Goal: Task Accomplishment & Management: Manage account settings

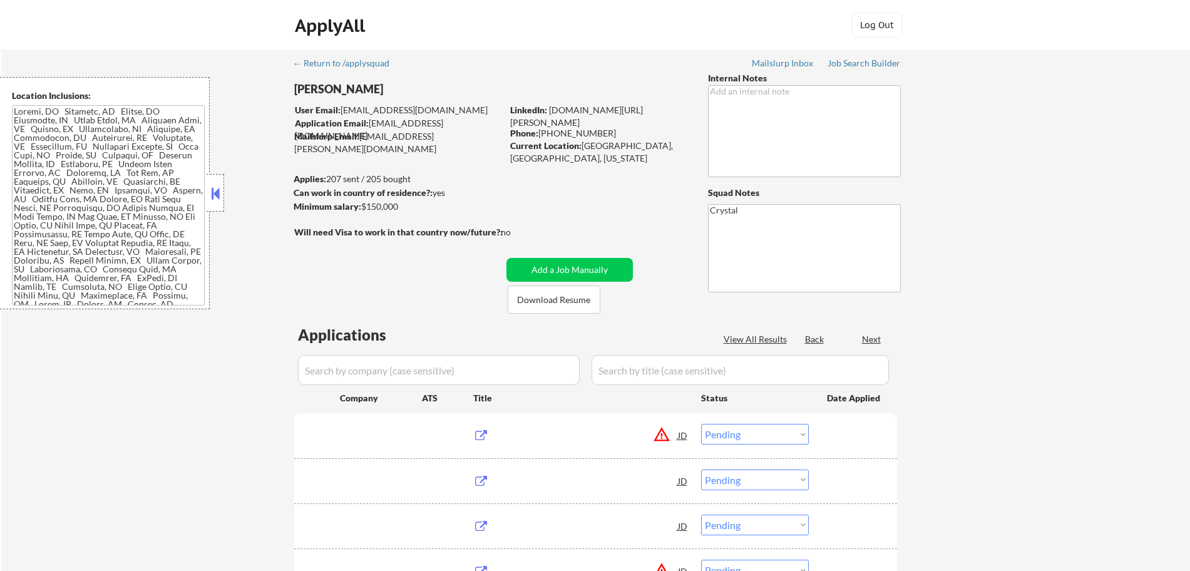
select select ""pending""
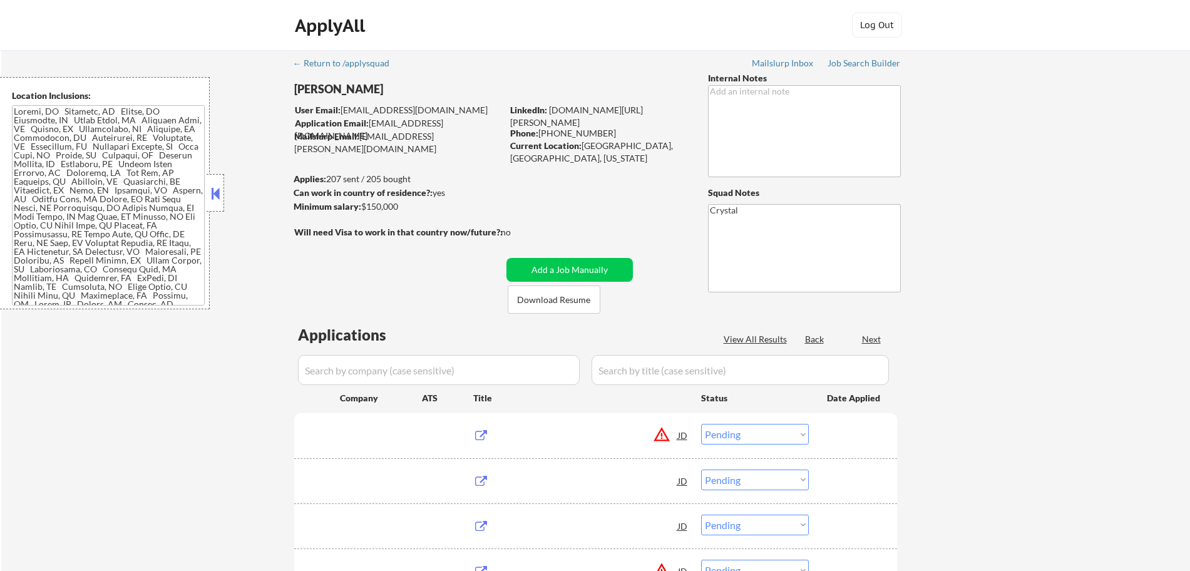
select select ""pending""
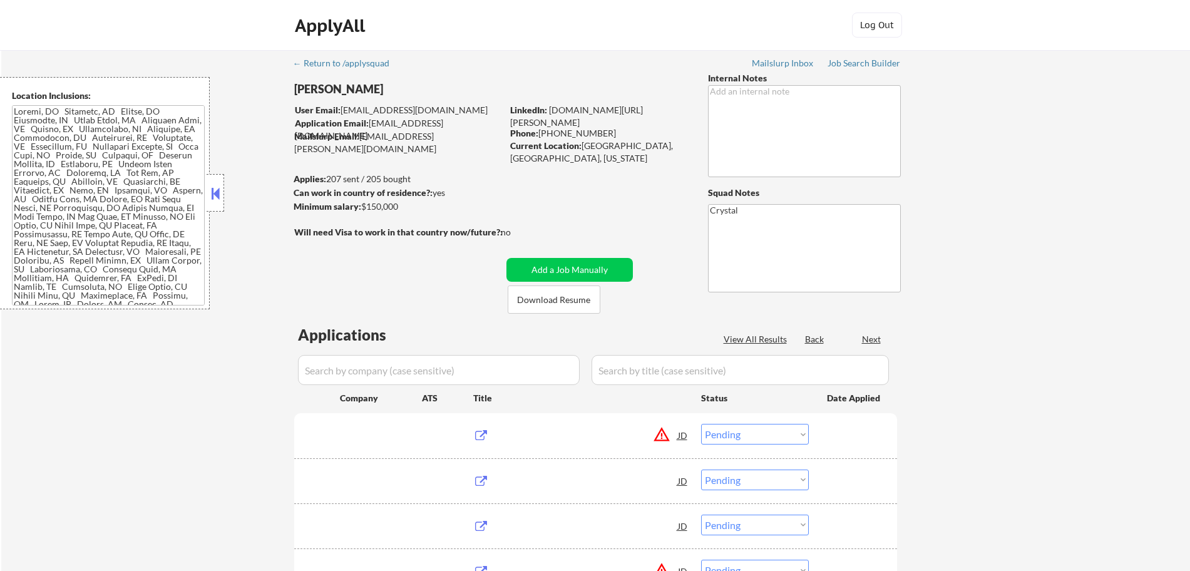
select select ""pending""
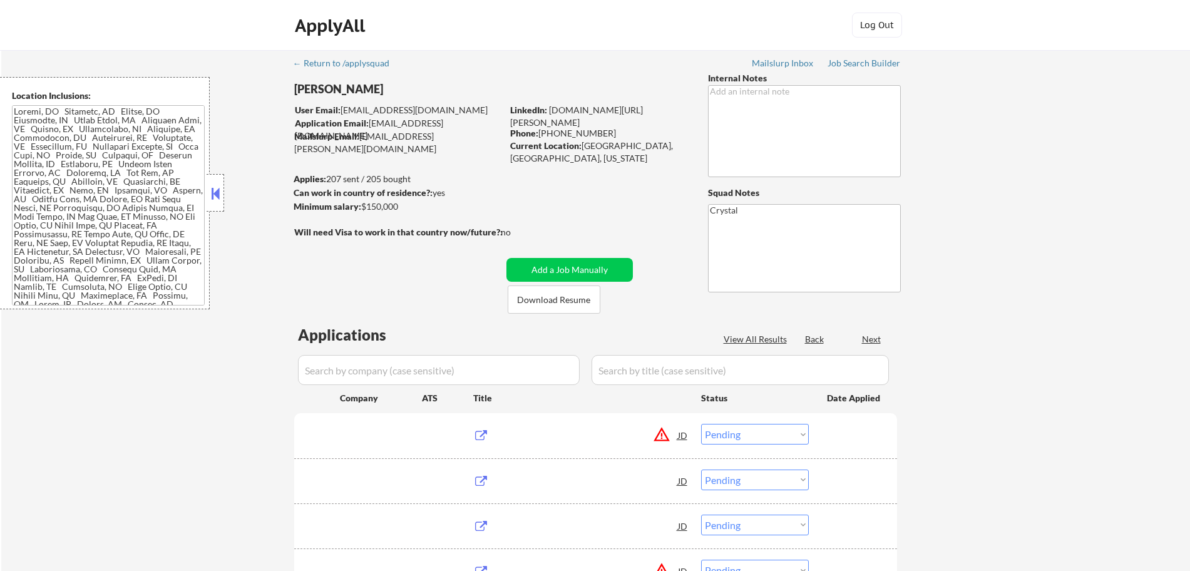
select select ""pending""
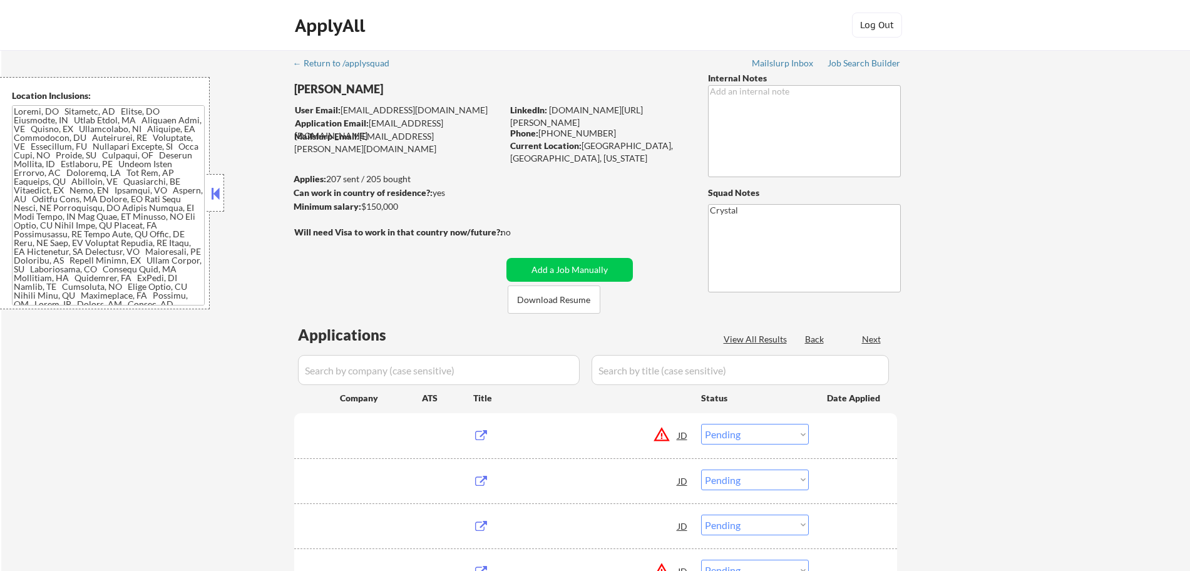
select select ""pending""
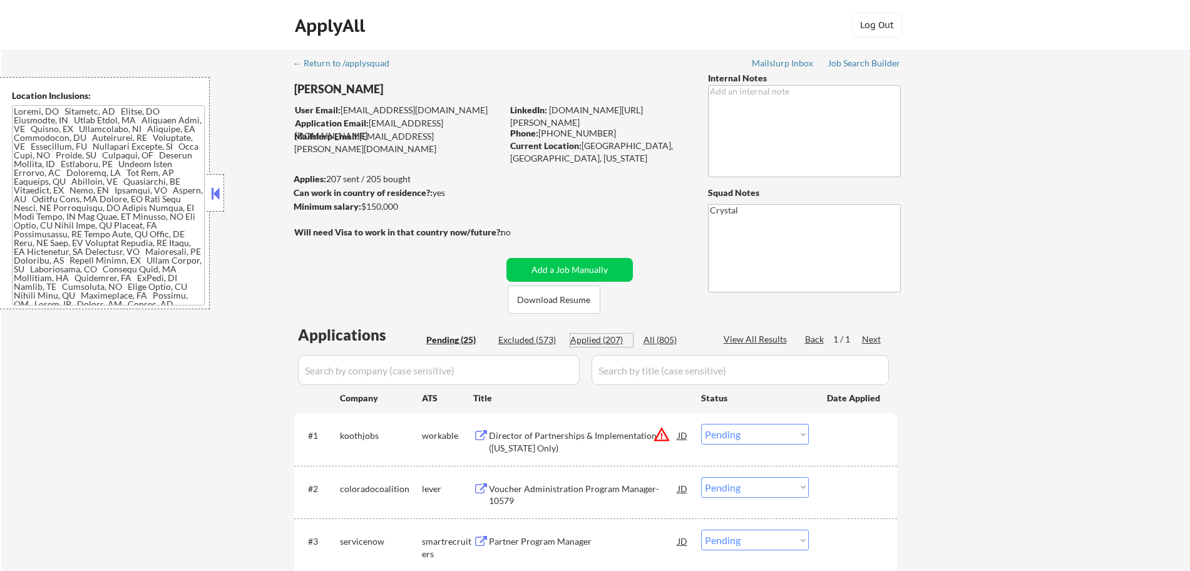
click at [575, 339] on div "Applied (207)" at bounding box center [601, 340] width 63 height 13
select select ""applied""
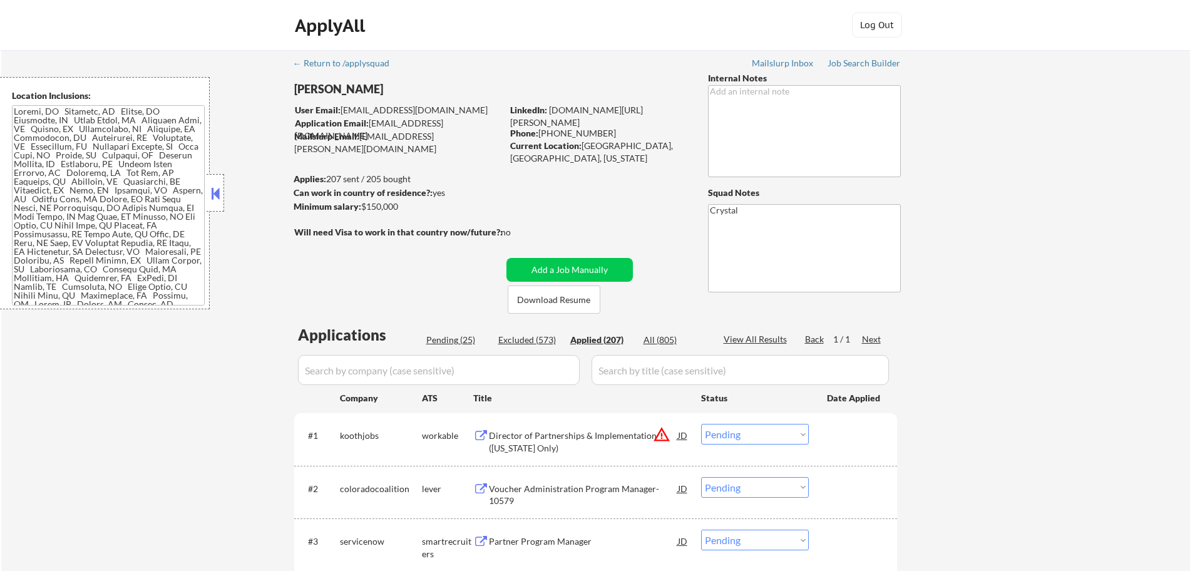
select select ""applied""
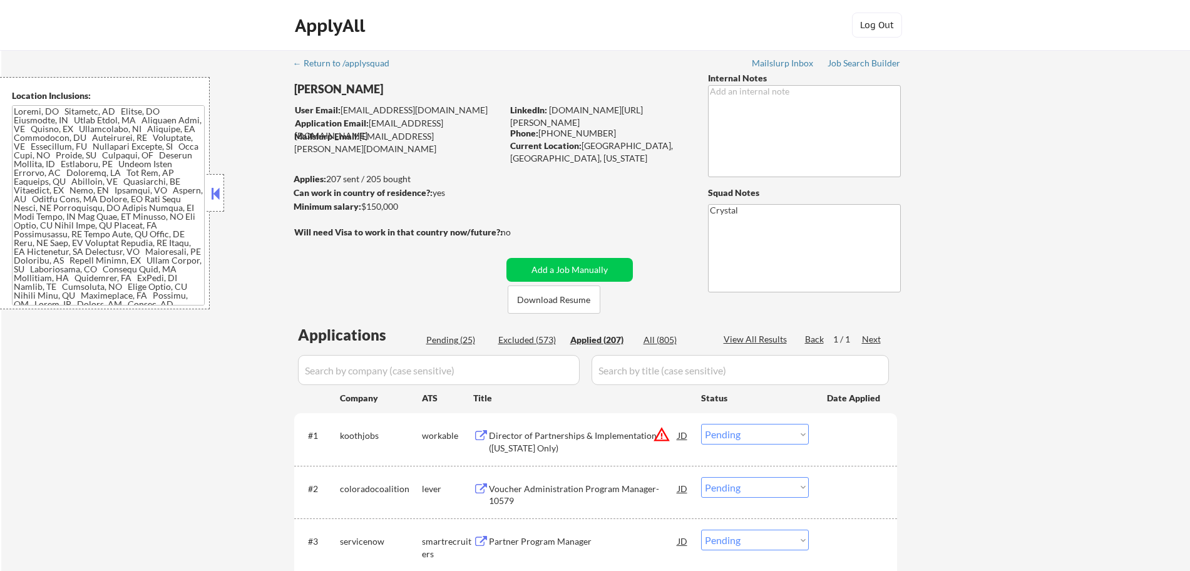
select select ""applied""
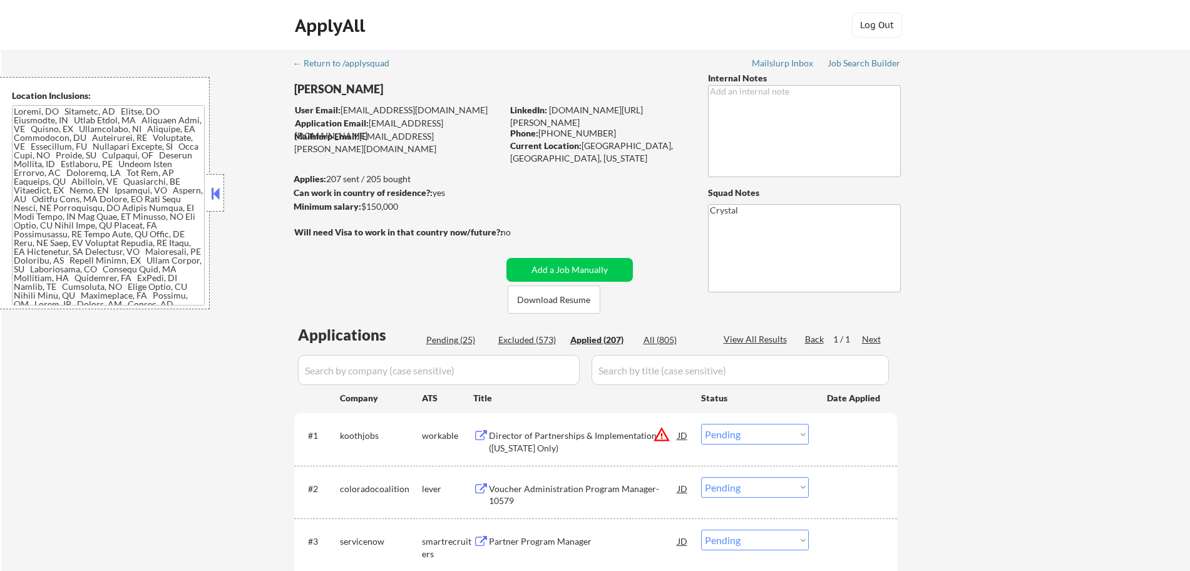
select select ""applied""
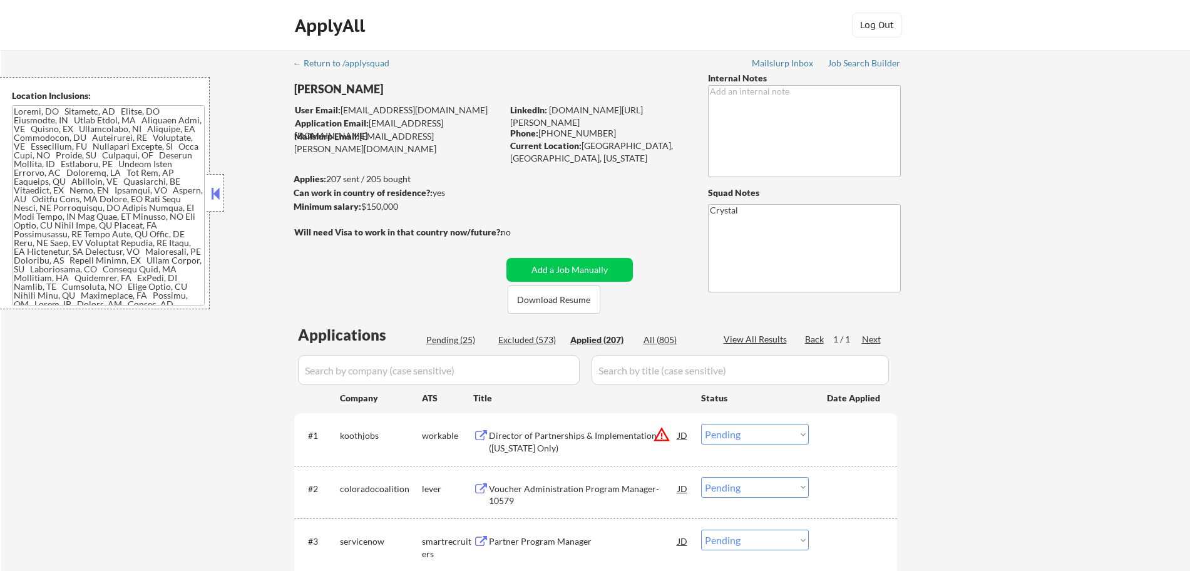
select select ""applied""
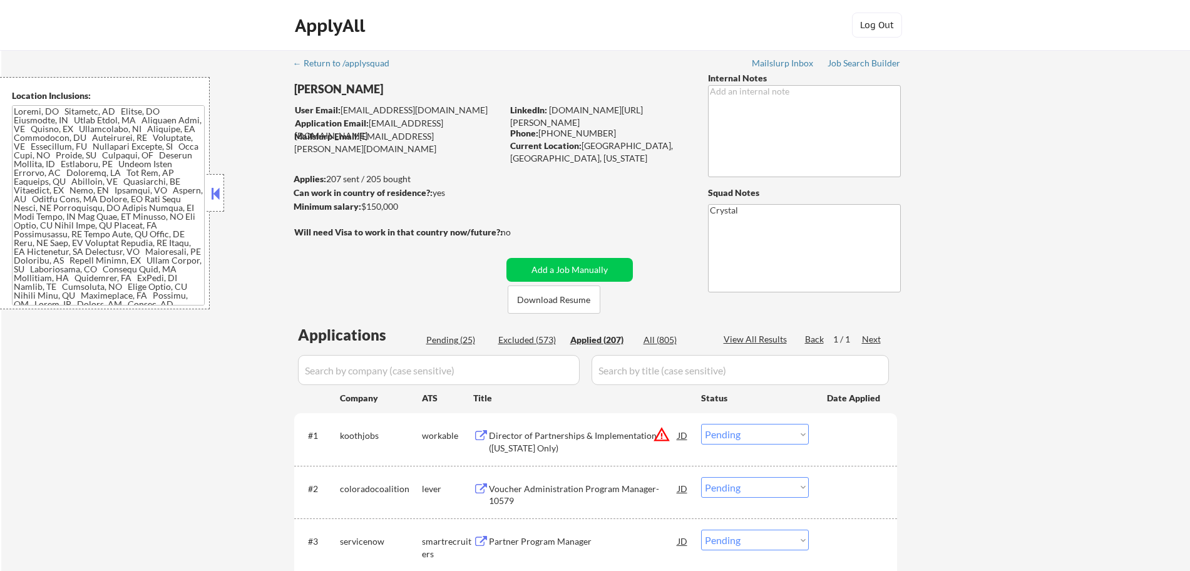
select select ""applied""
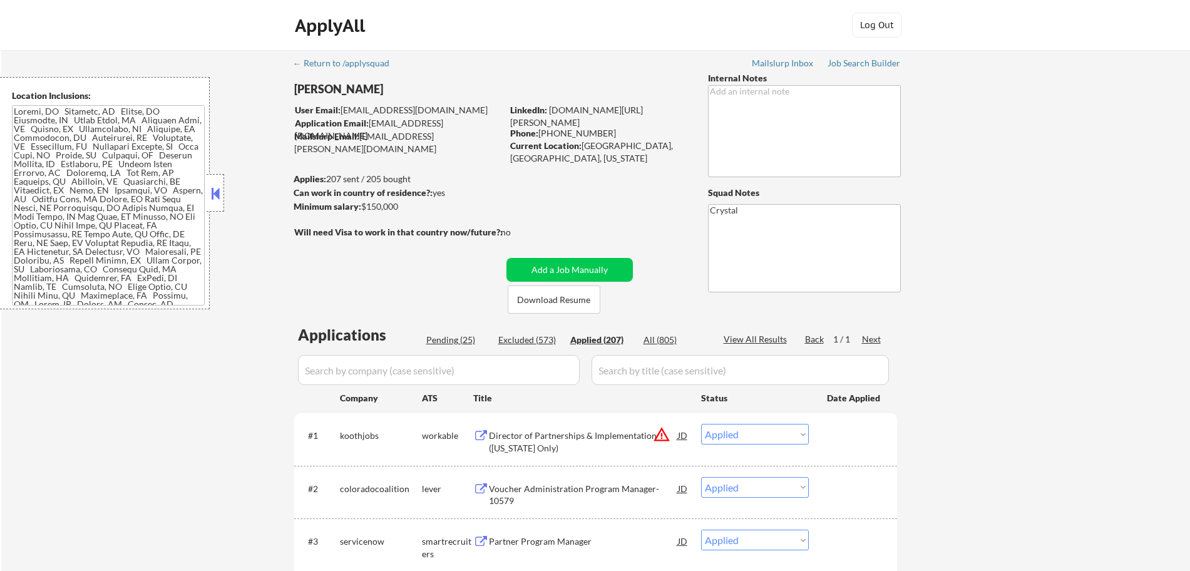
select select ""applied""
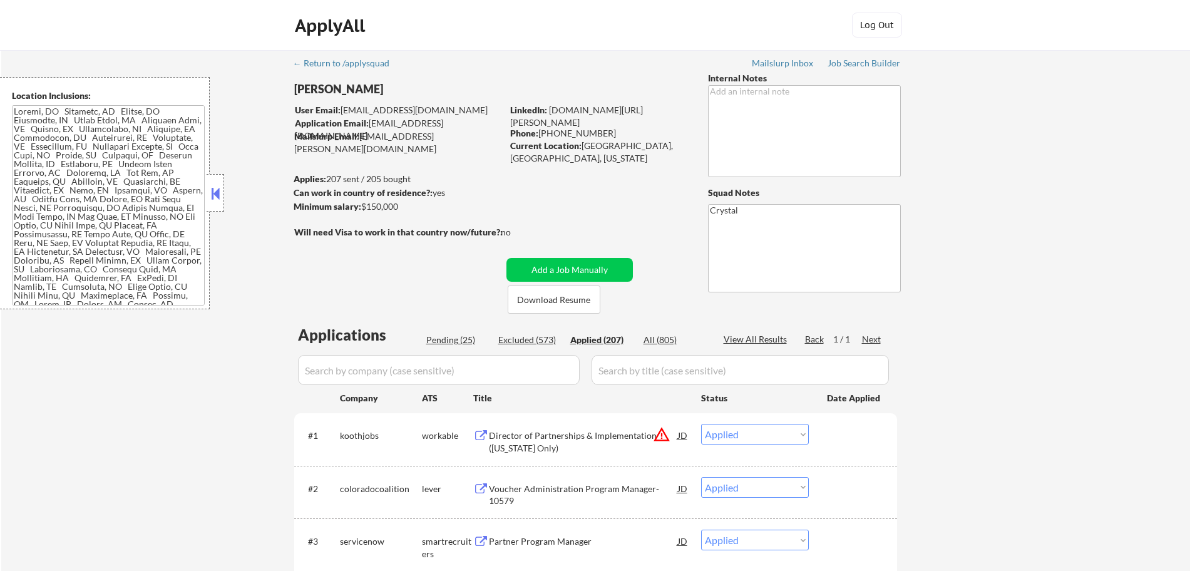
select select ""applied""
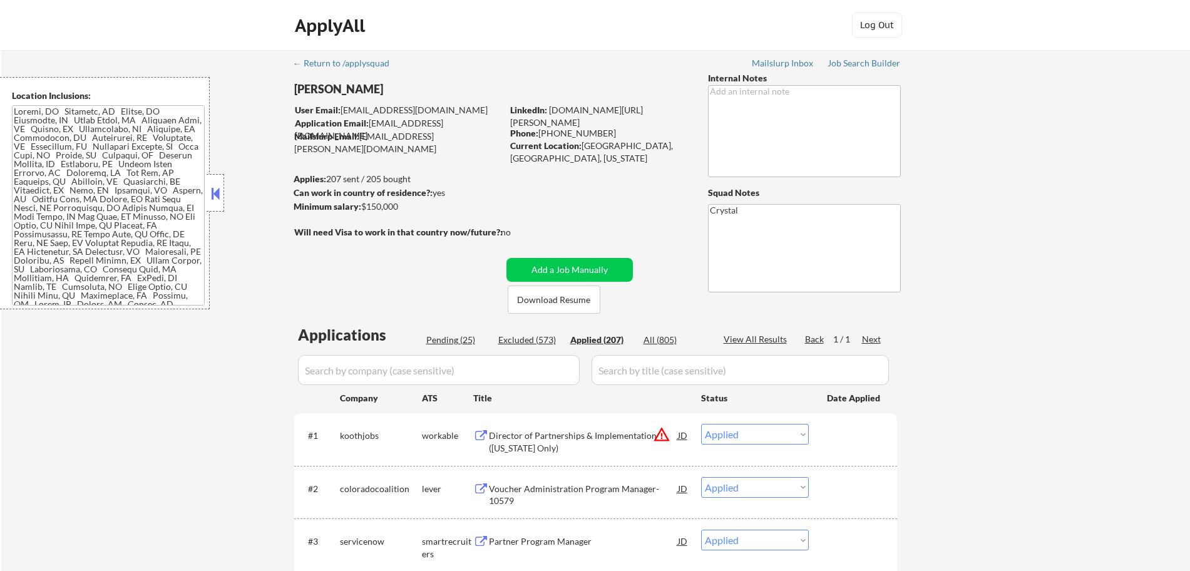
select select ""applied""
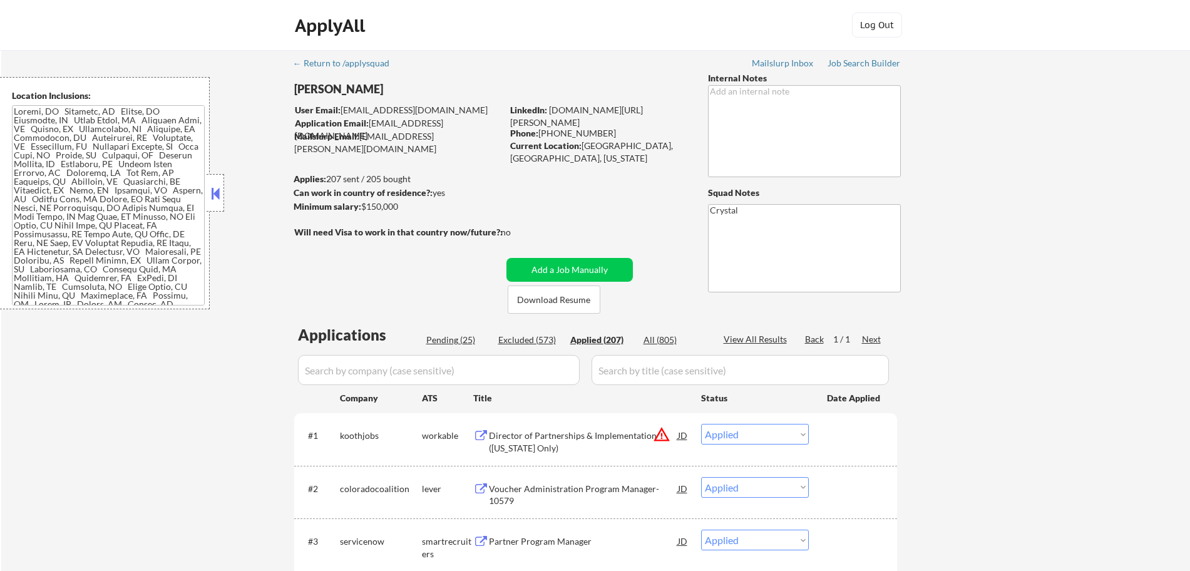
select select ""applied""
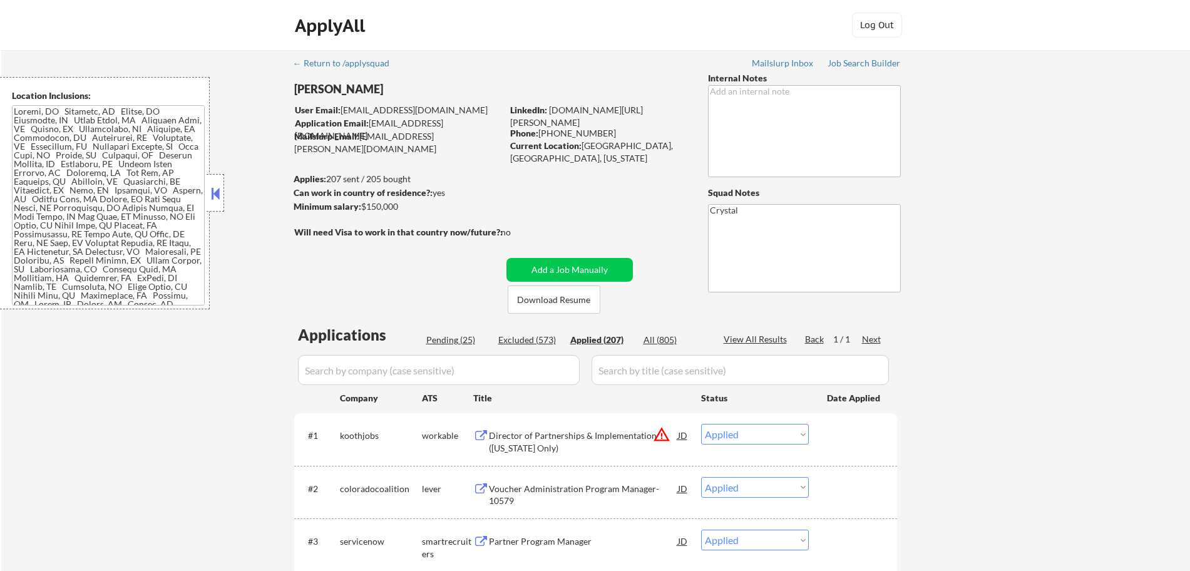
select select ""applied""
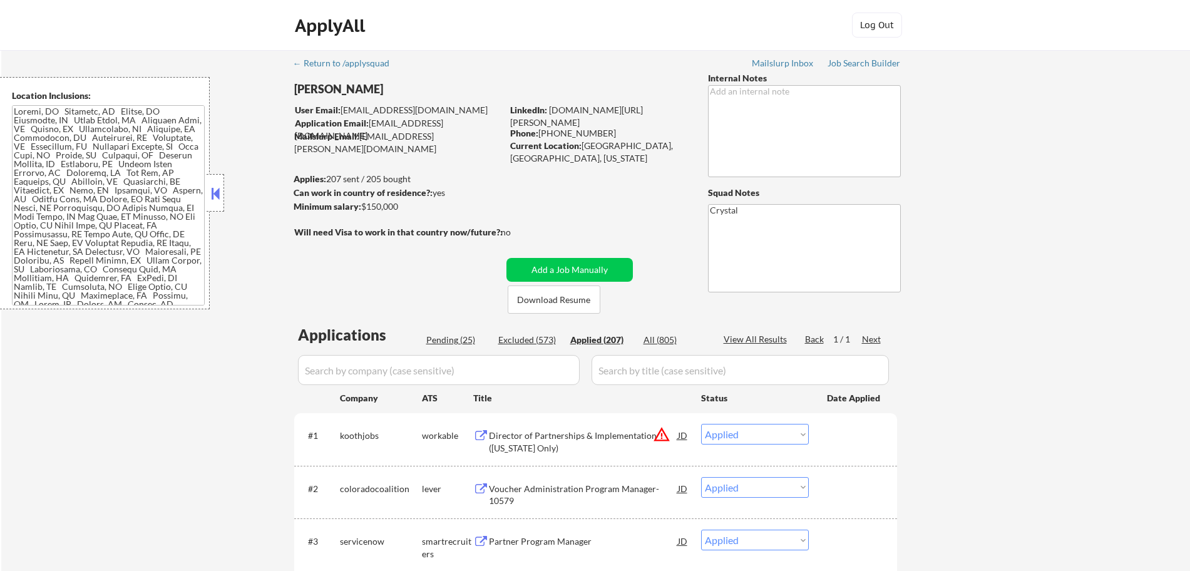
select select ""applied""
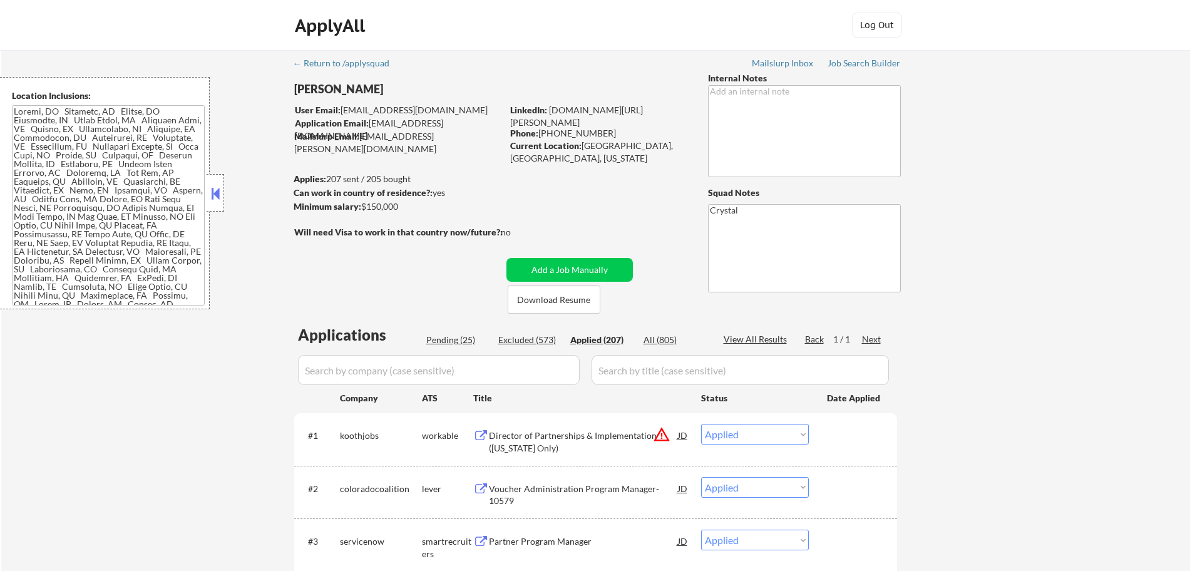
select select ""applied""
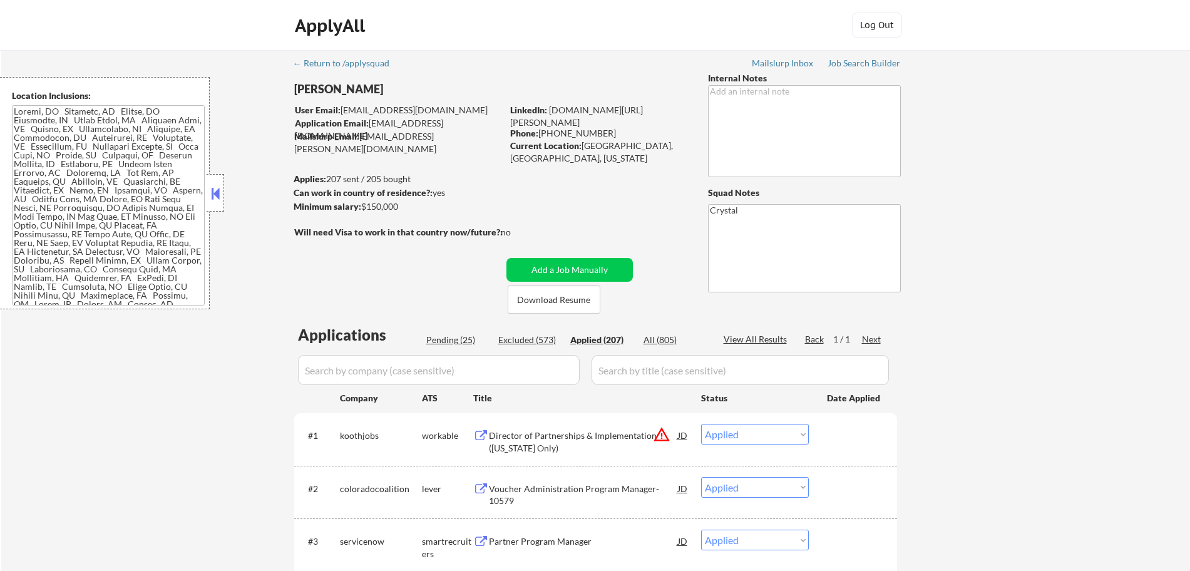
select select ""applied""
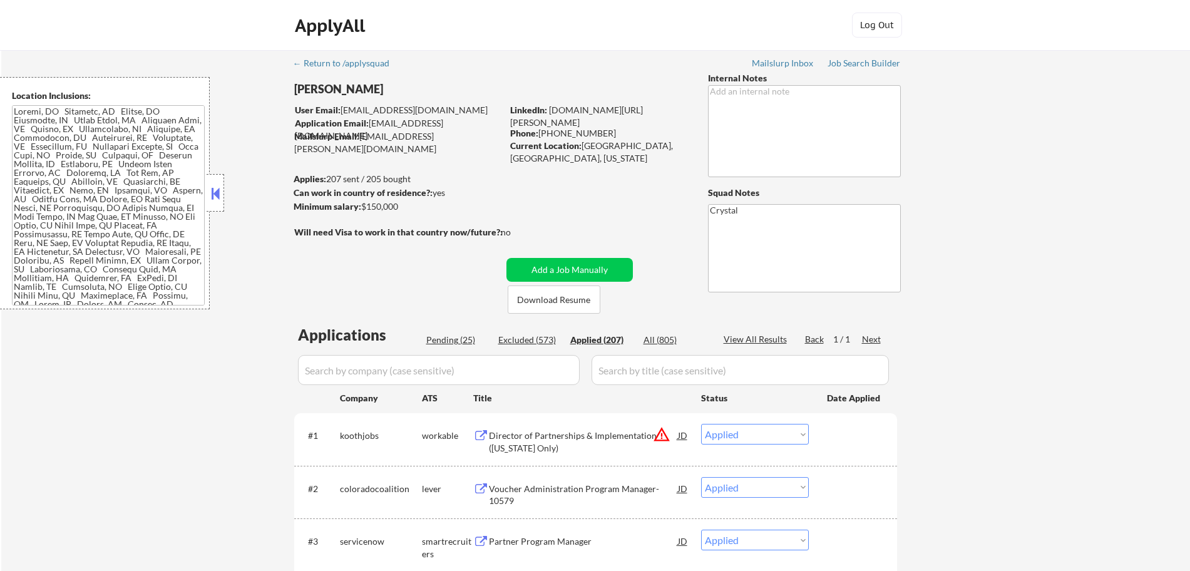
select select ""applied""
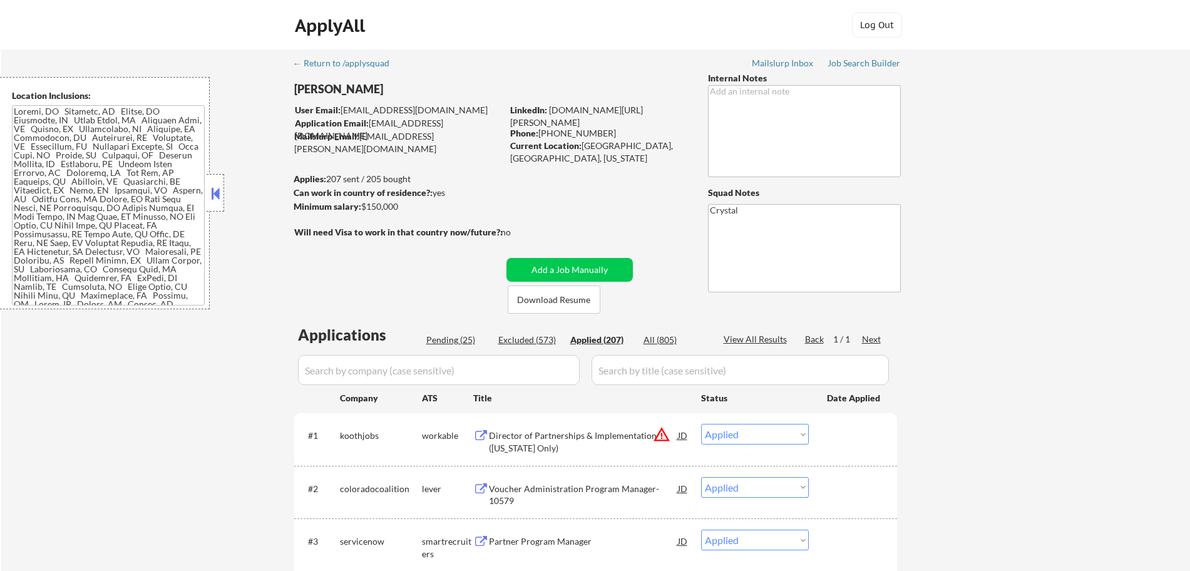
select select ""applied""
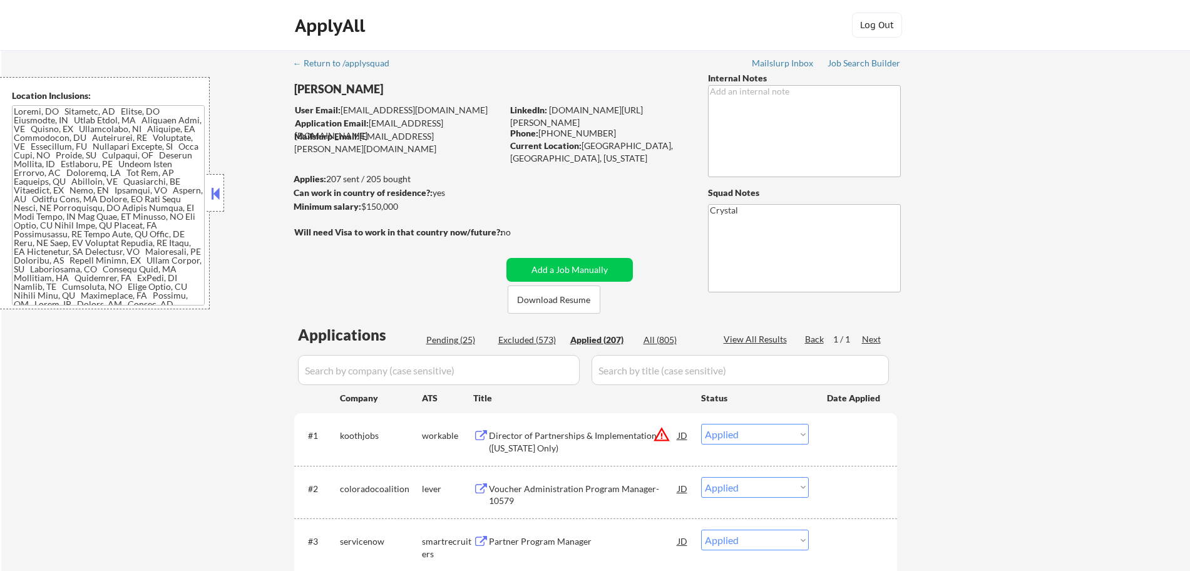
select select ""applied""
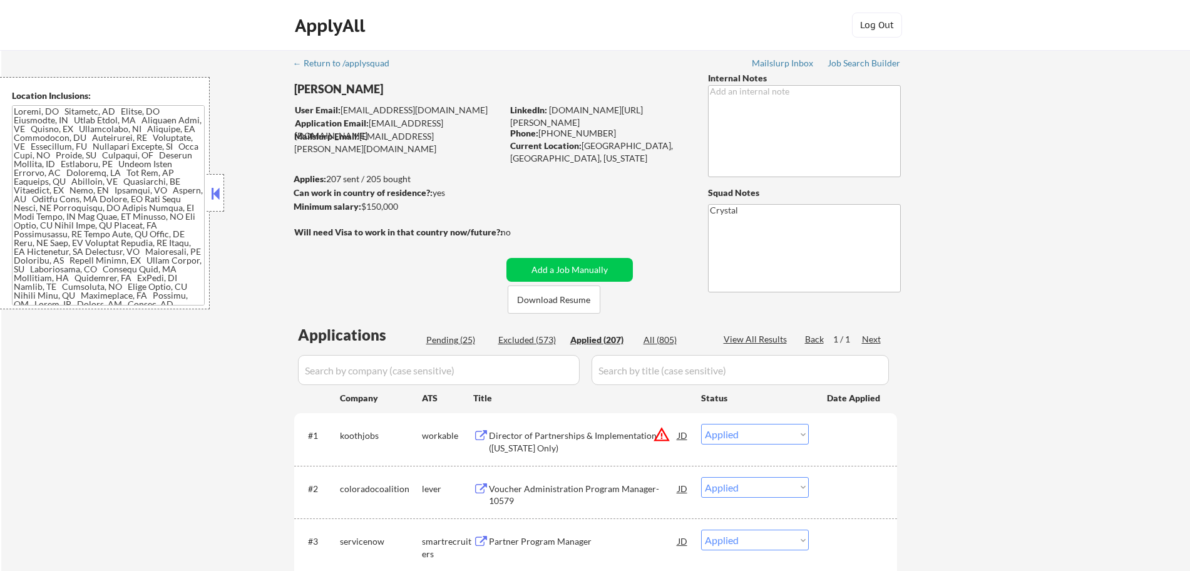
select select ""applied""
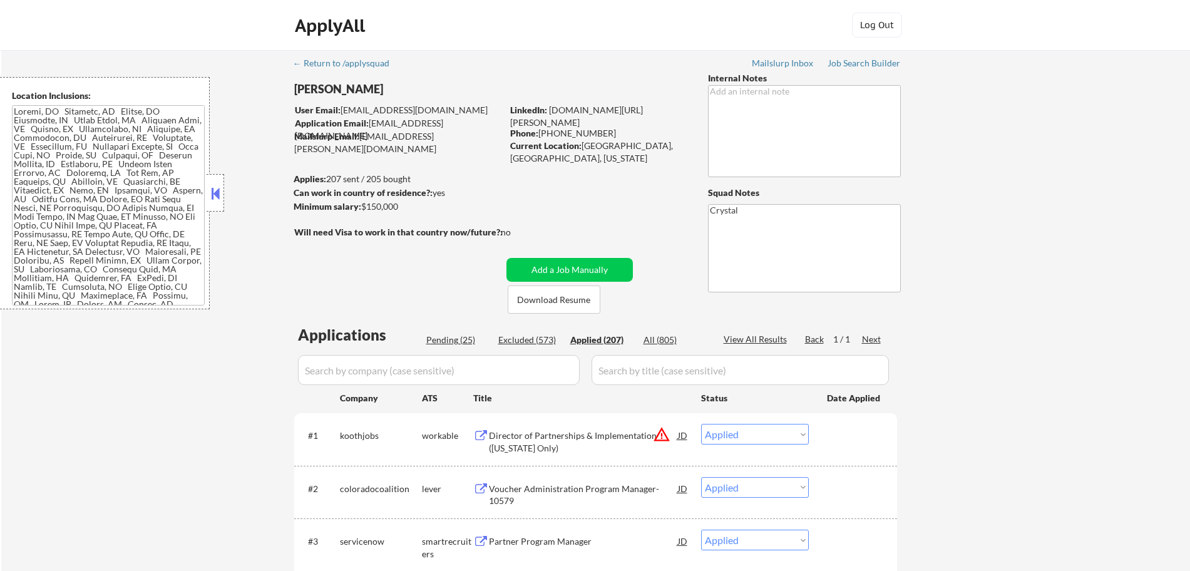
select select ""applied""
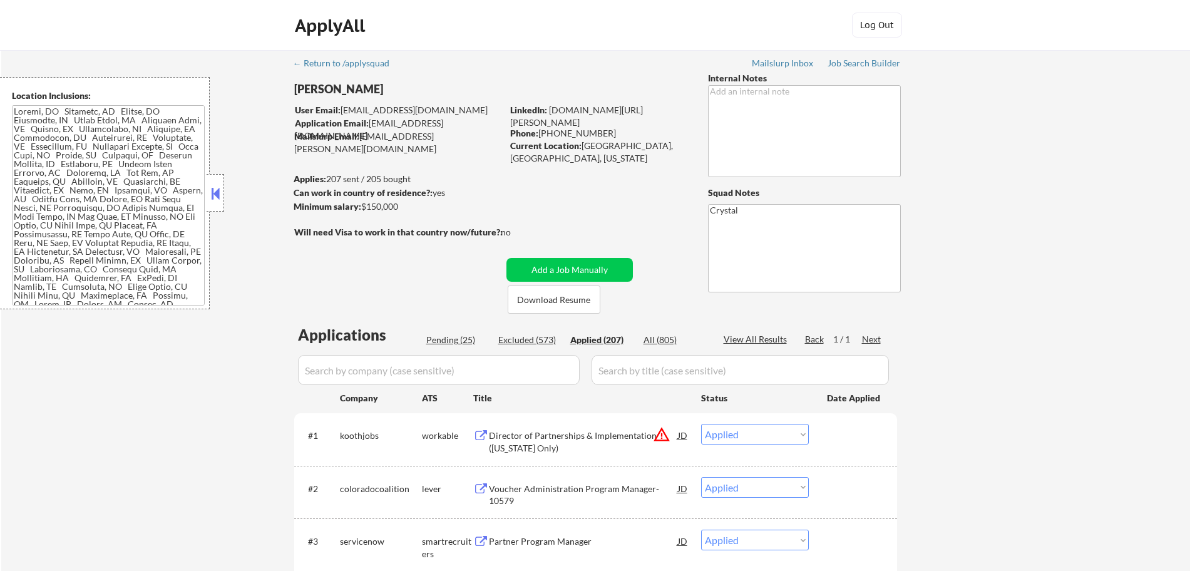
select select ""applied""
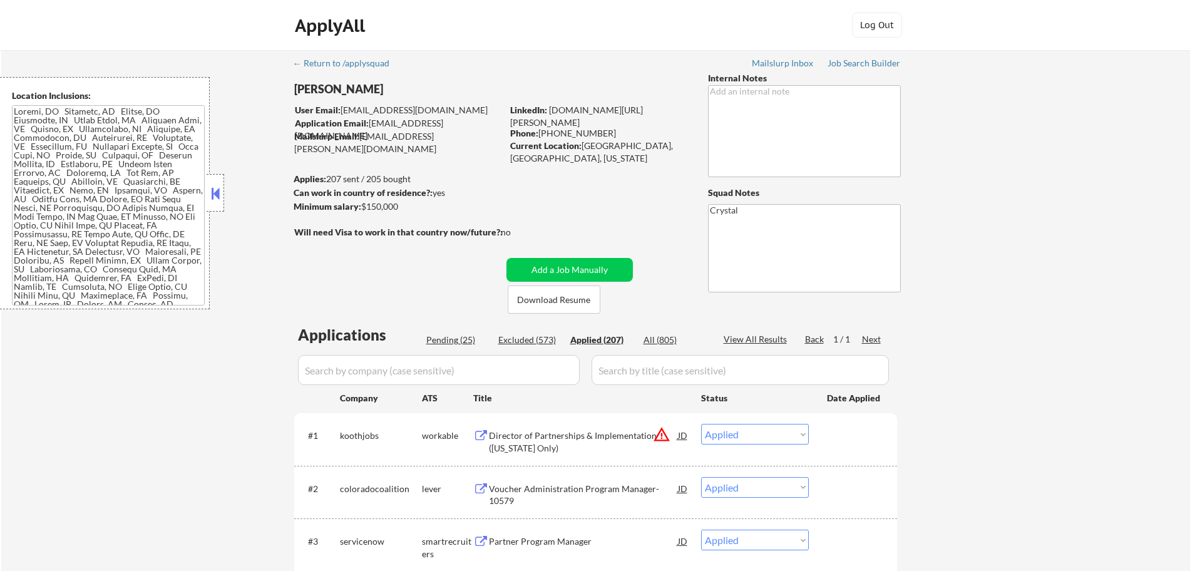
select select ""applied""
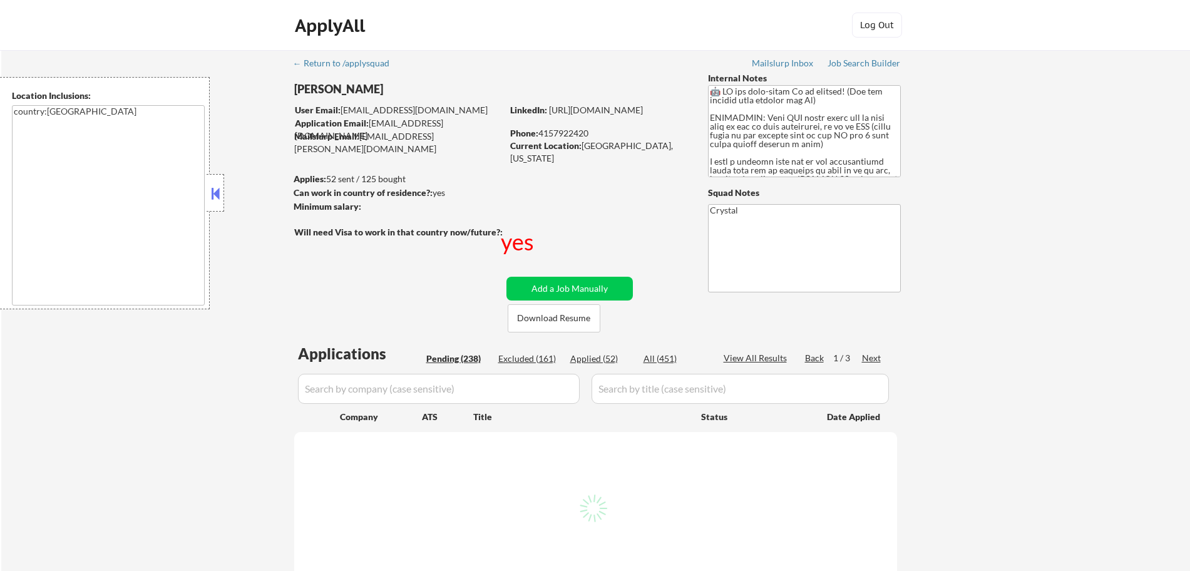
select select ""pending""
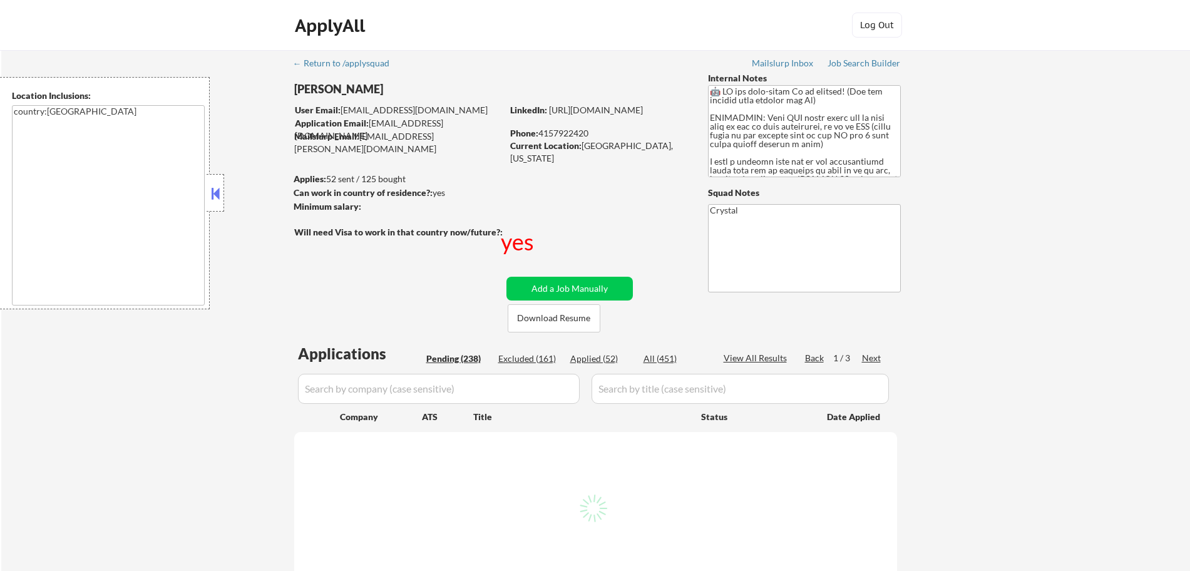
select select ""pending""
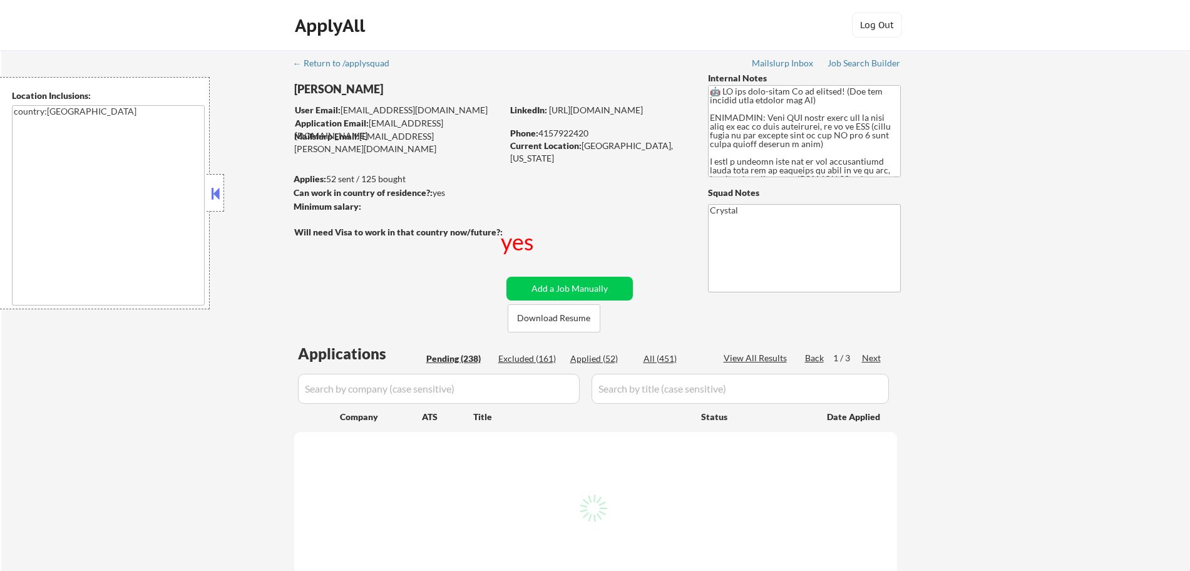
select select ""pending""
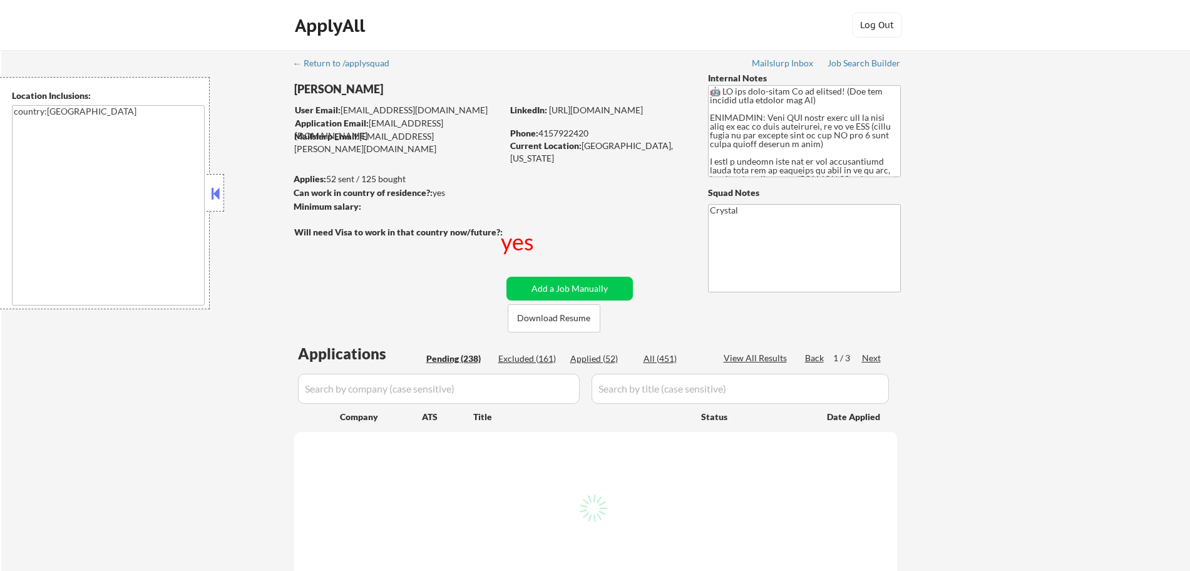
select select ""pending""
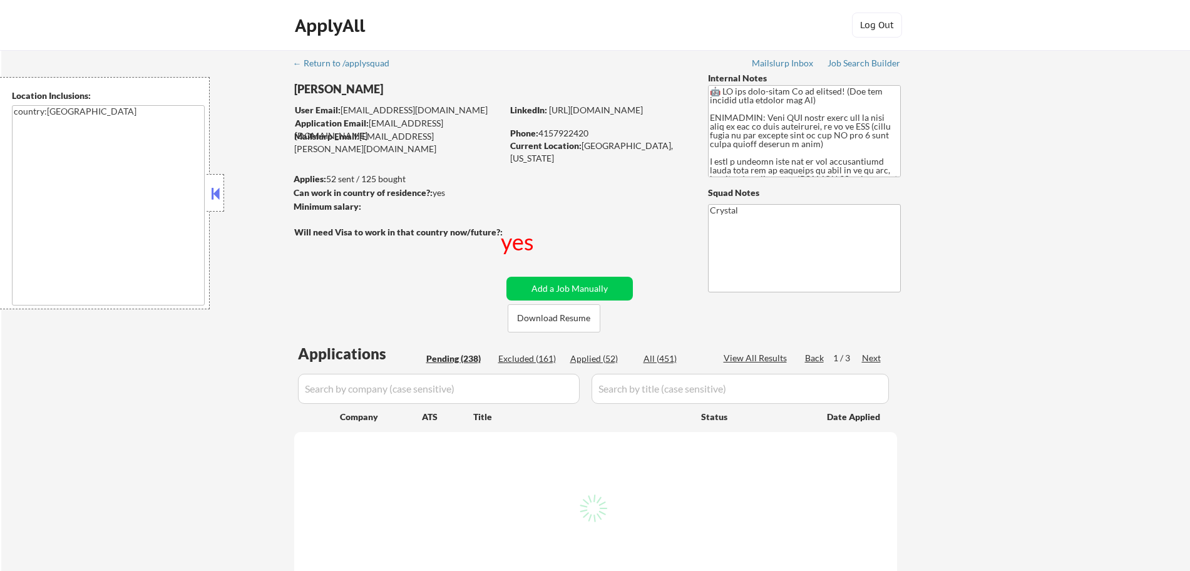
select select ""pending""
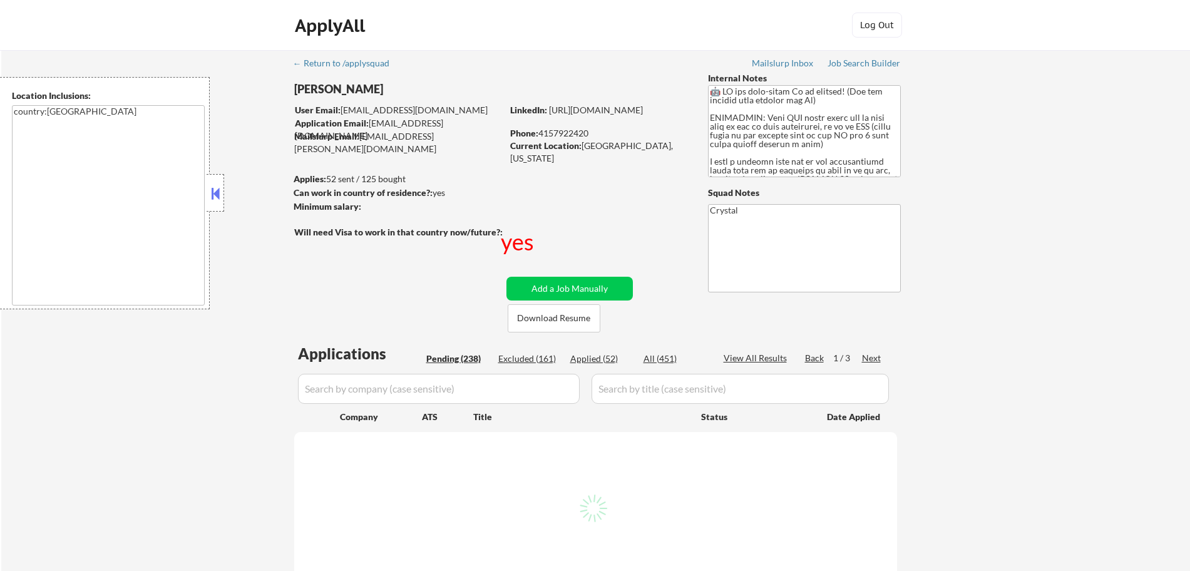
select select ""pending""
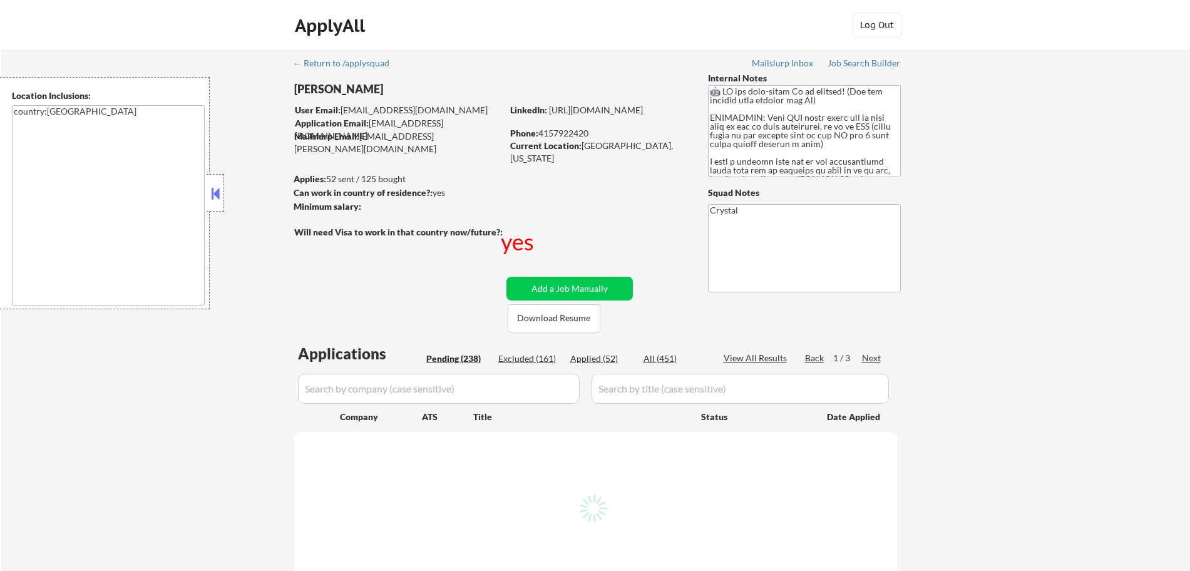
select select ""pending""
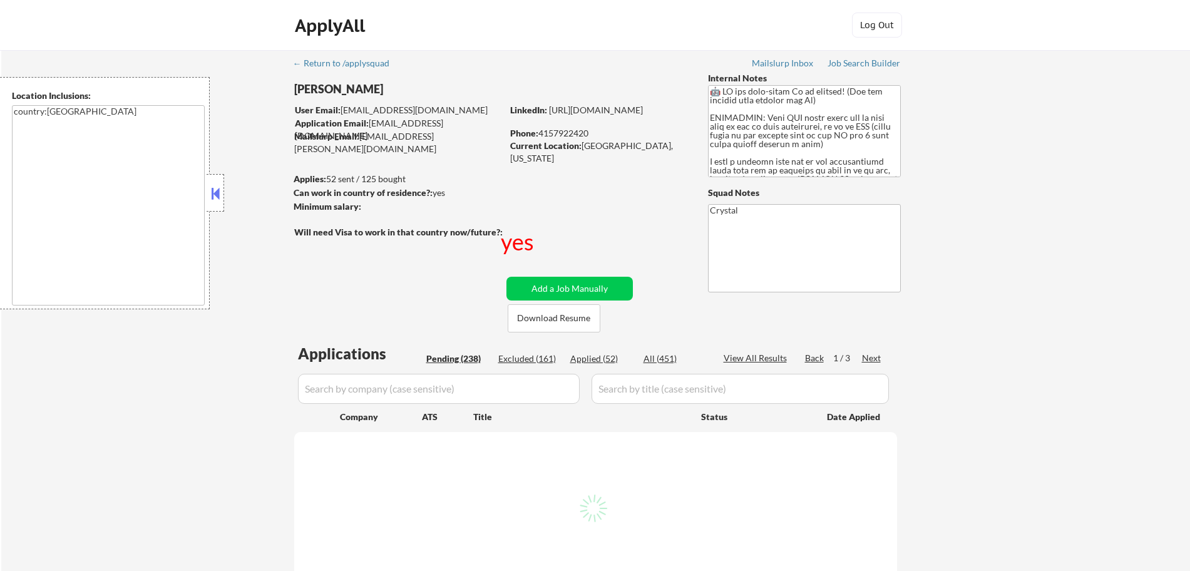
select select ""pending""
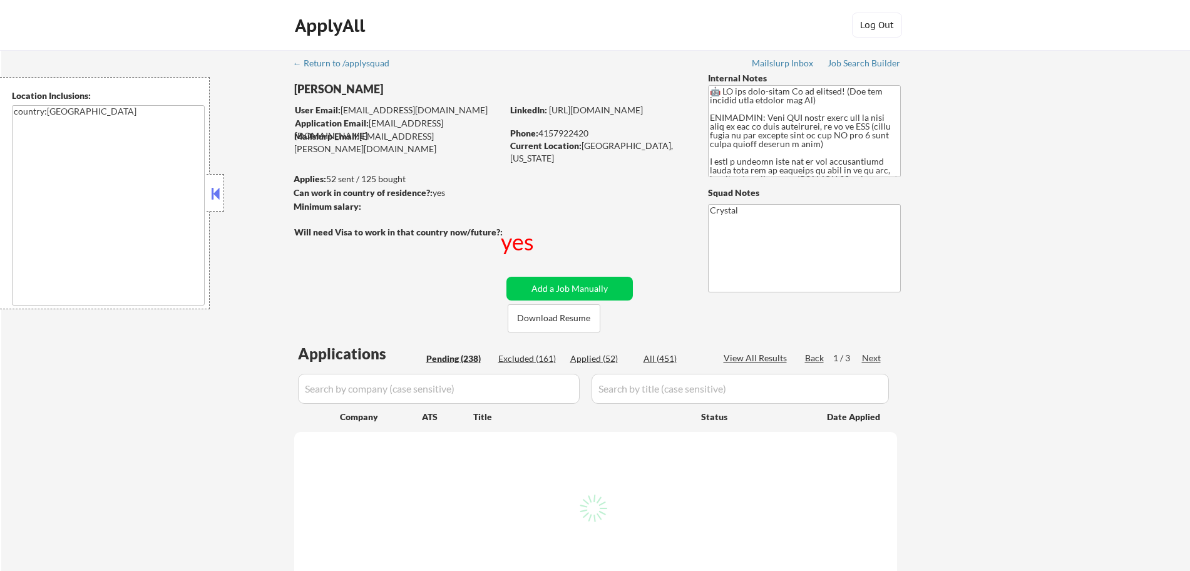
select select ""pending""
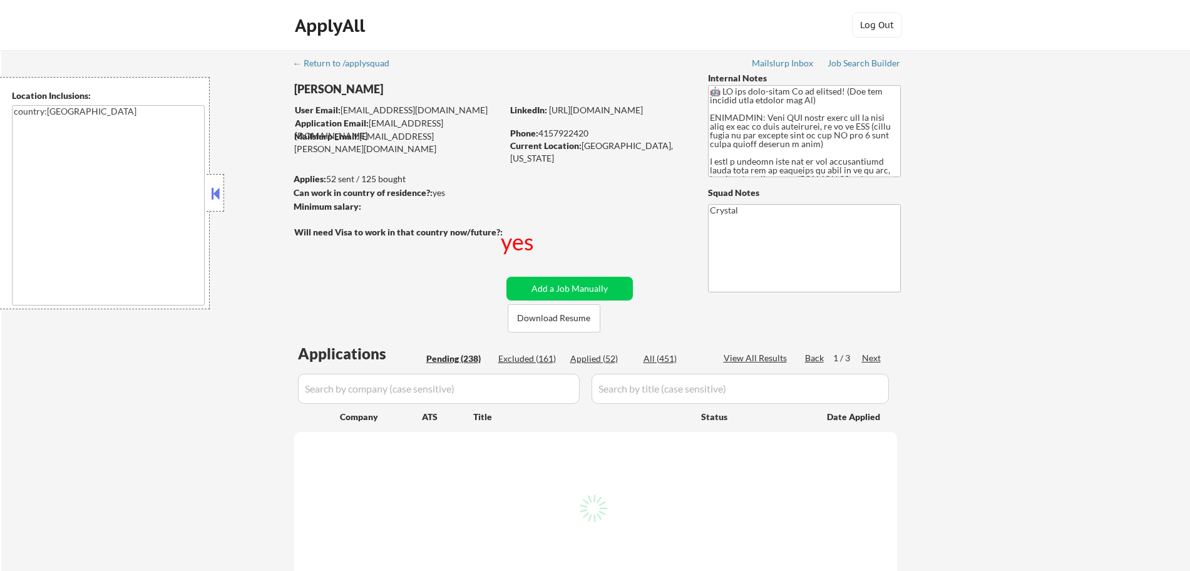
select select ""pending""
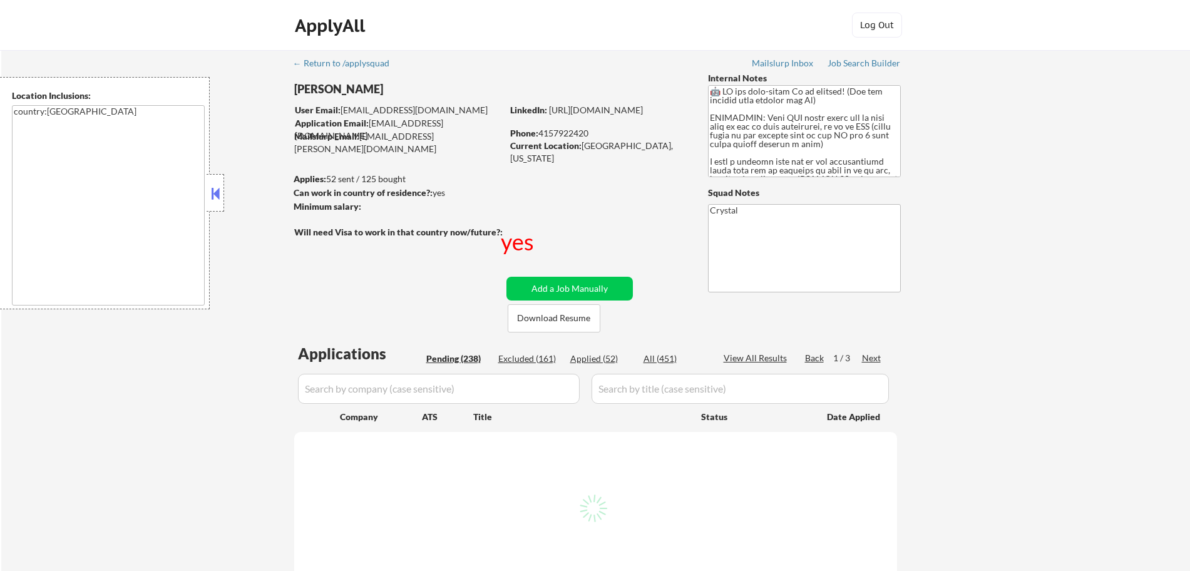
select select ""pending""
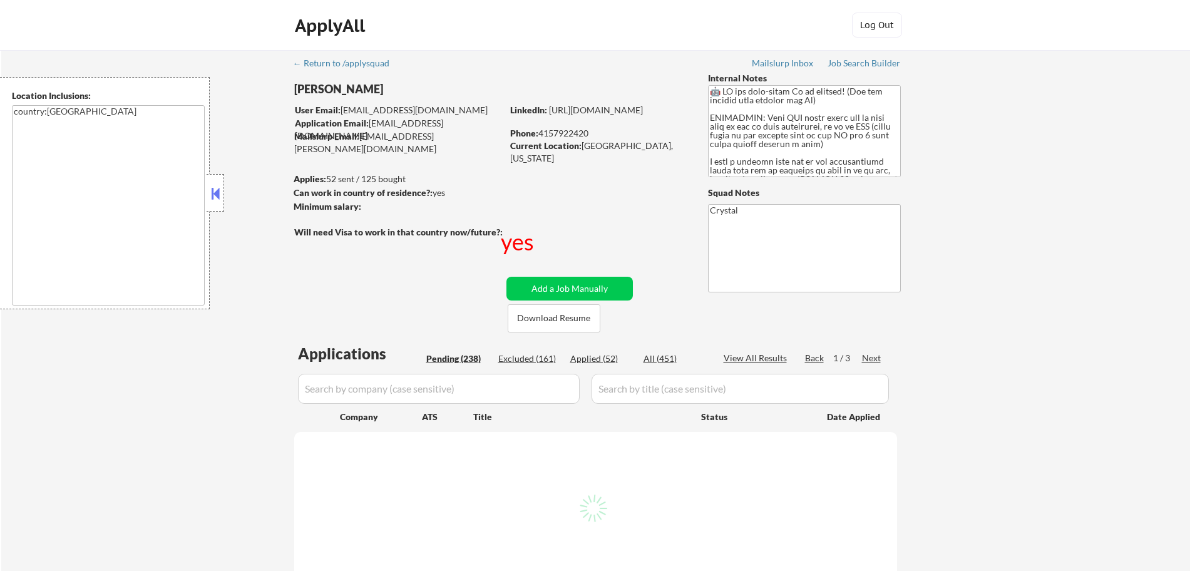
select select ""pending""
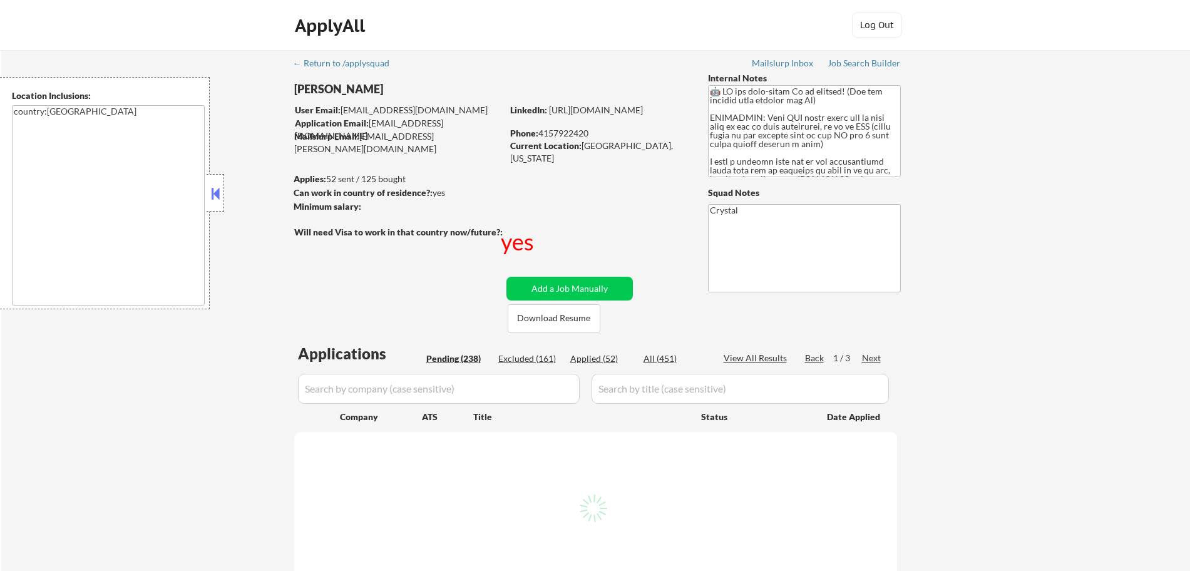
select select ""pending""
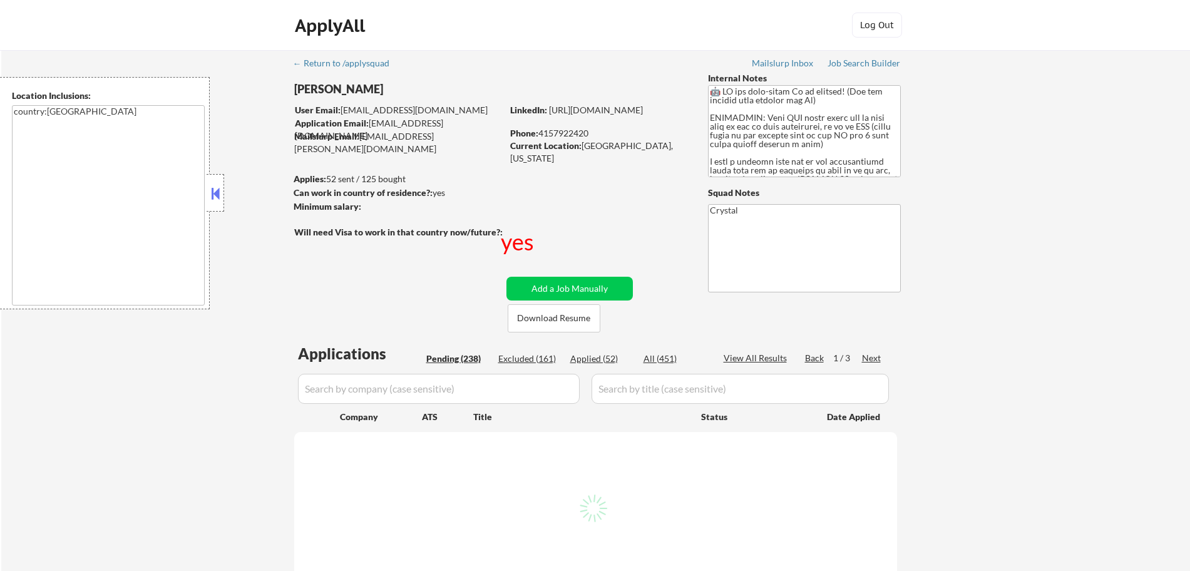
select select ""pending""
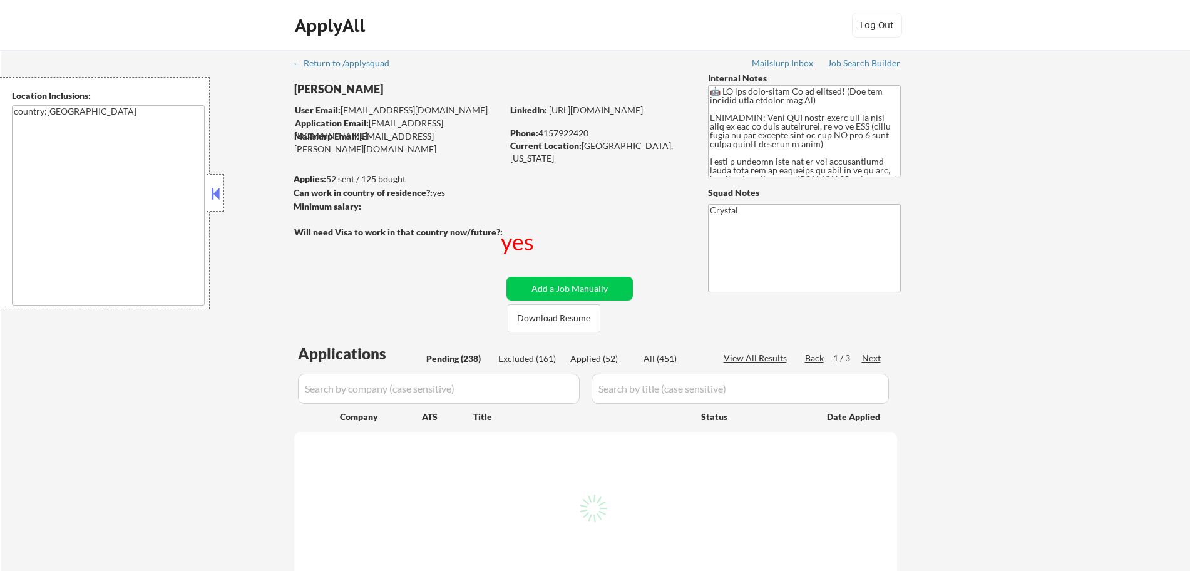
select select ""pending""
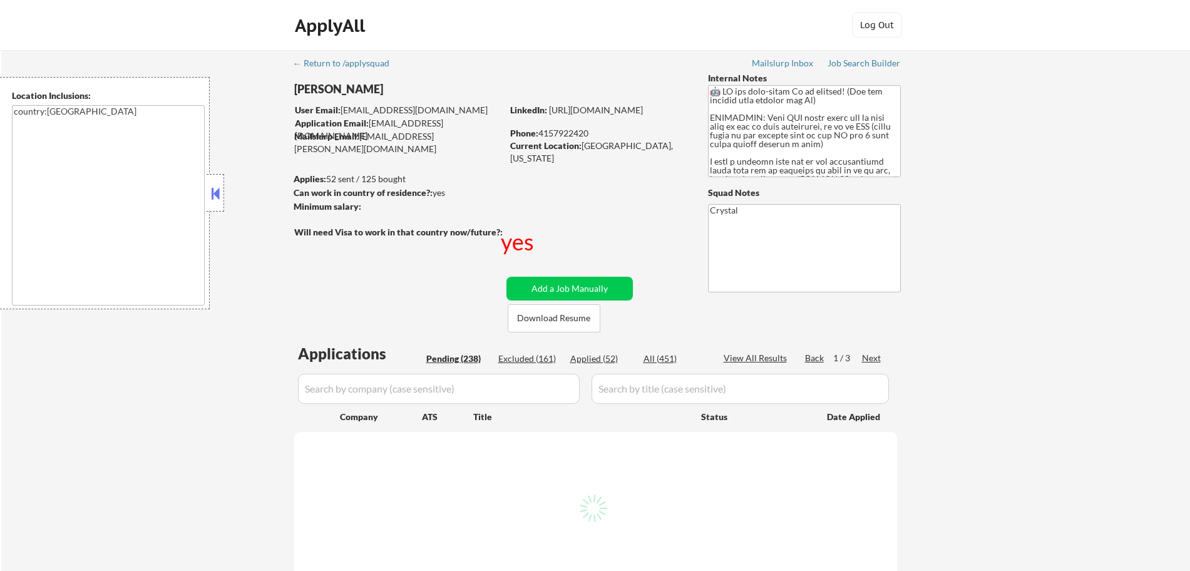
select select ""pending""
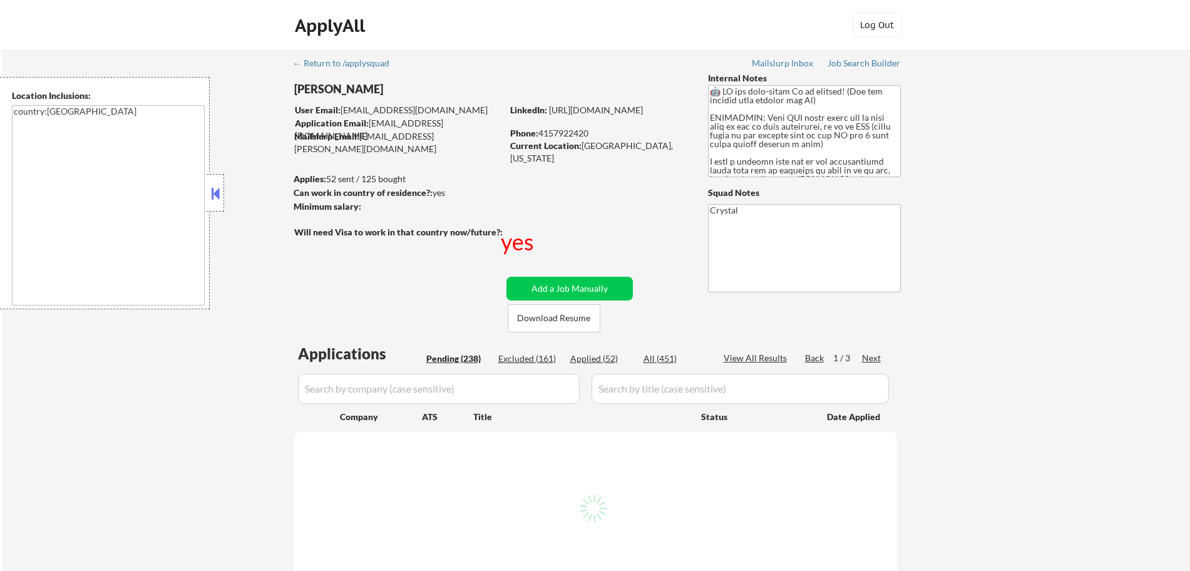
select select ""pending""
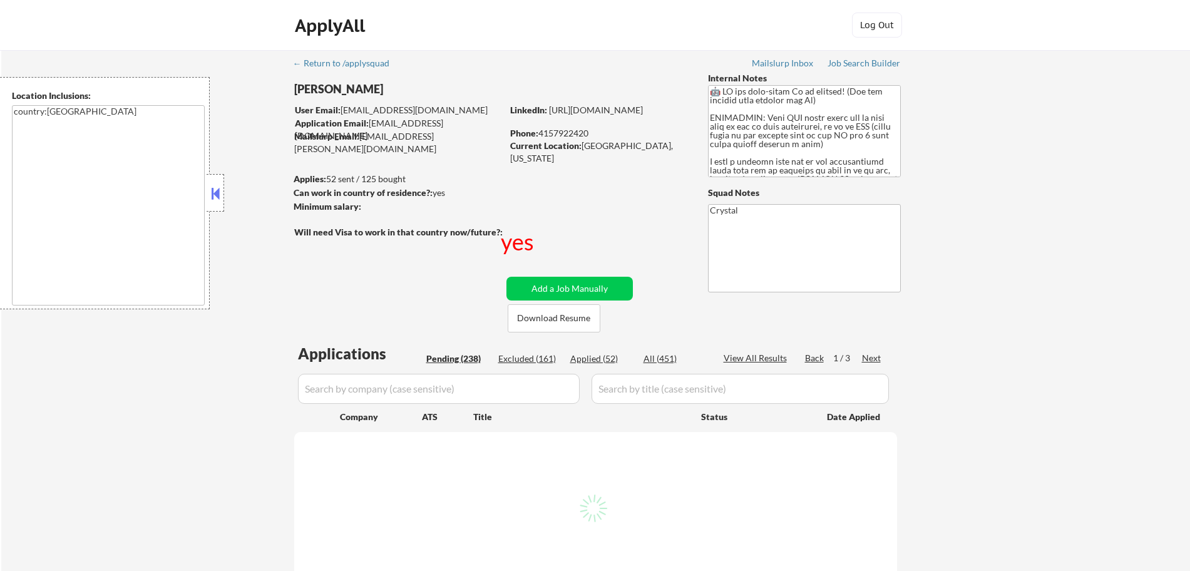
select select ""pending""
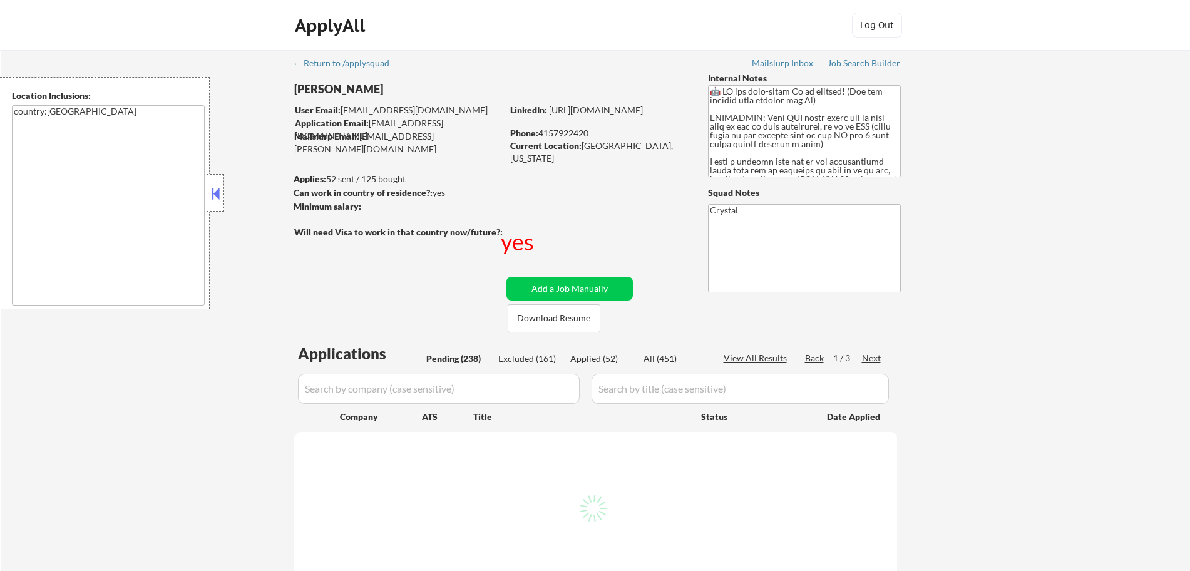
select select ""pending""
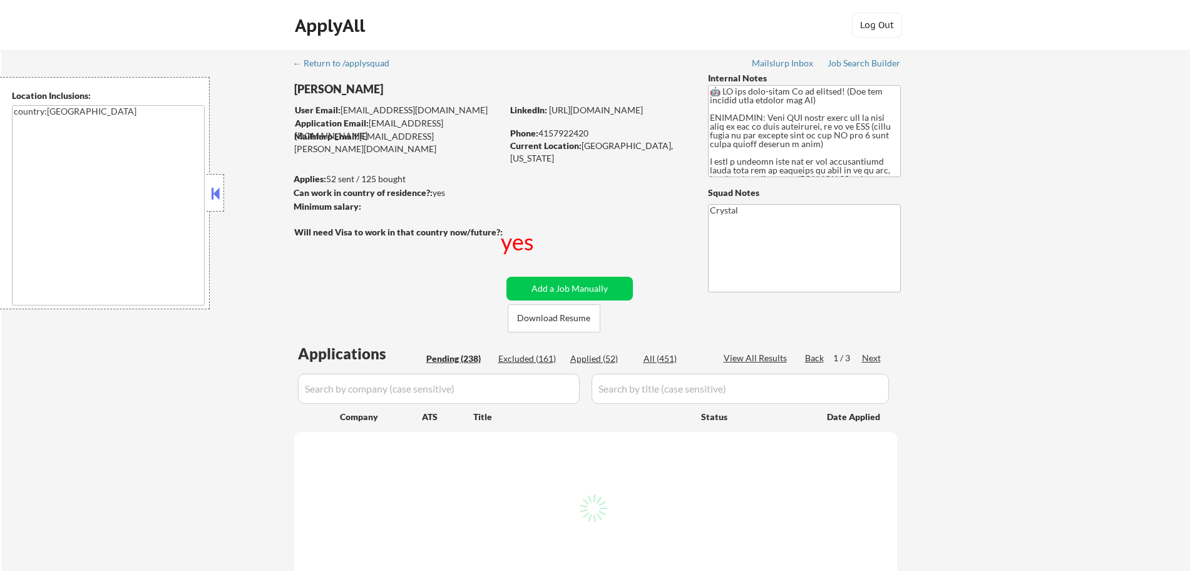
select select ""pending""
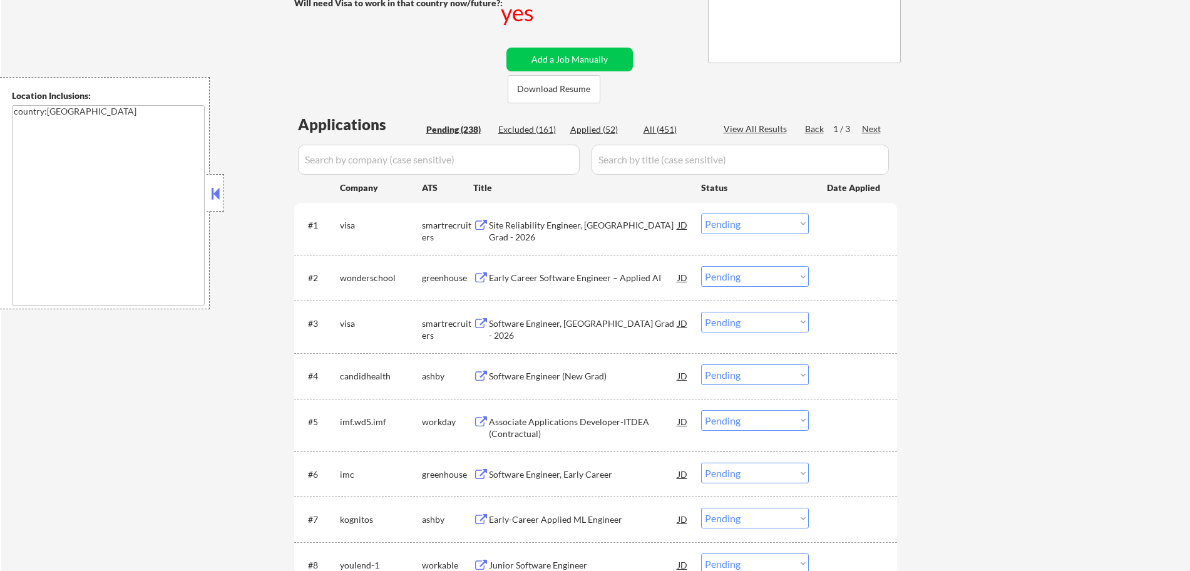
scroll to position [235, 0]
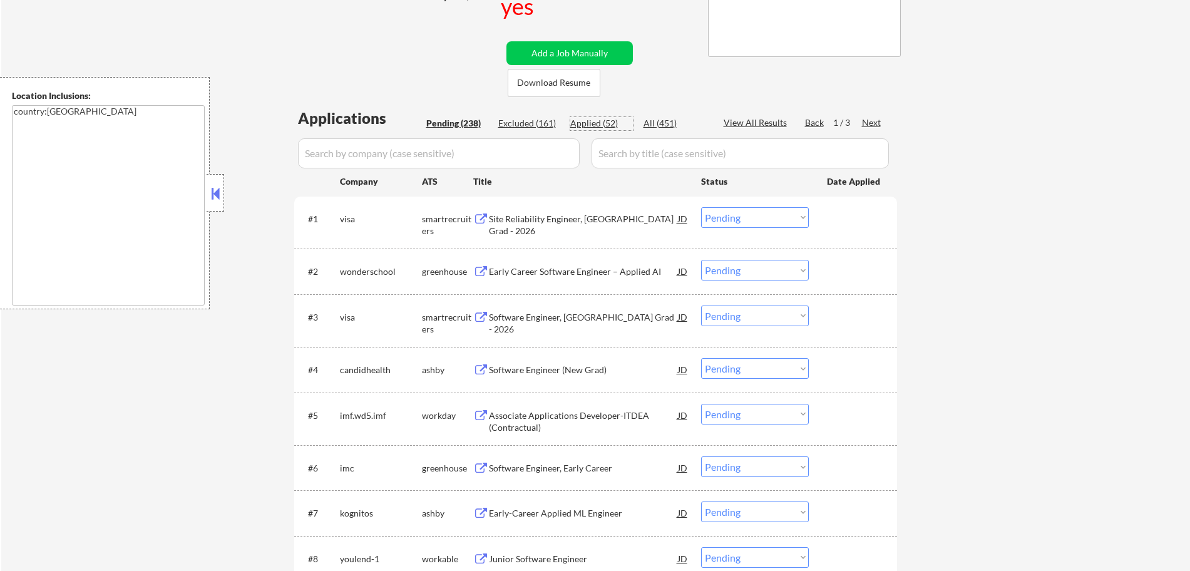
click at [595, 121] on div "Applied (52)" at bounding box center [601, 123] width 63 height 13
select select ""applied""
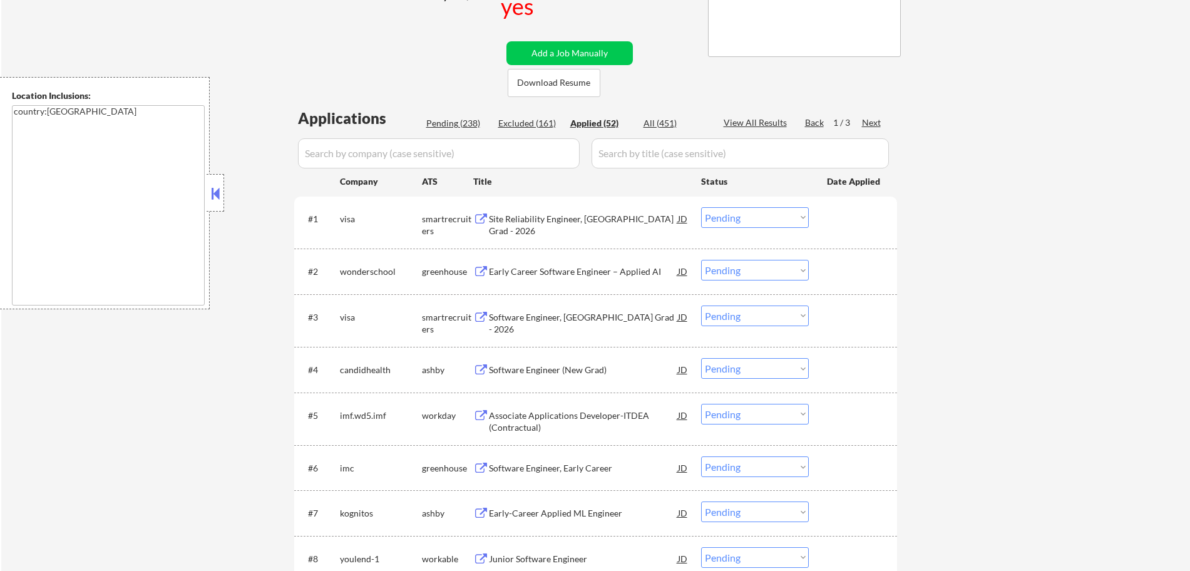
select select ""applied""
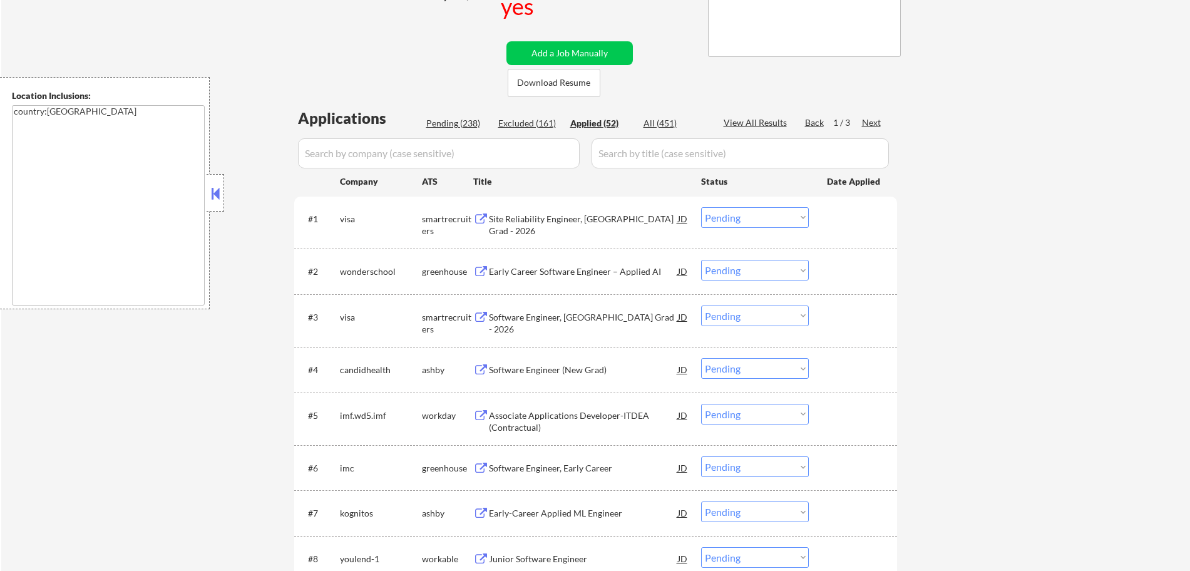
select select ""applied""
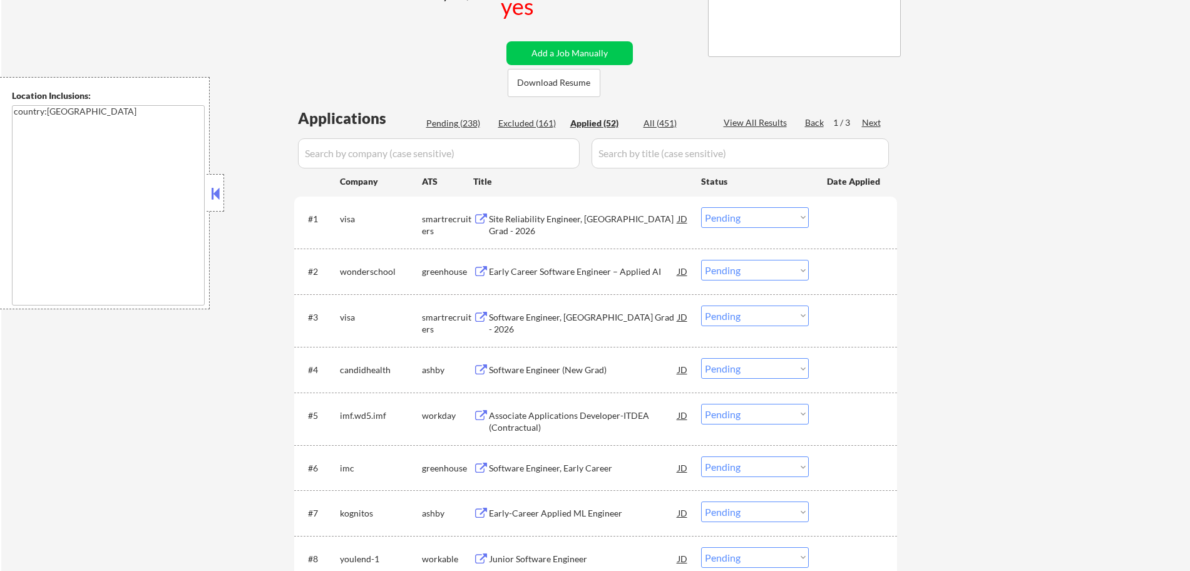
select select ""applied""
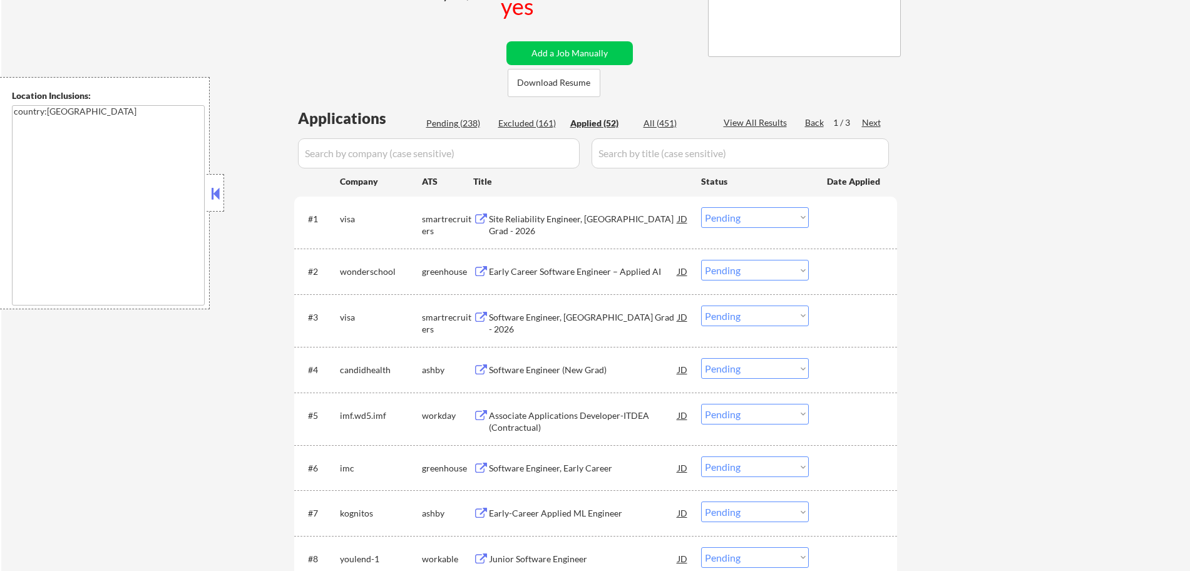
select select ""applied""
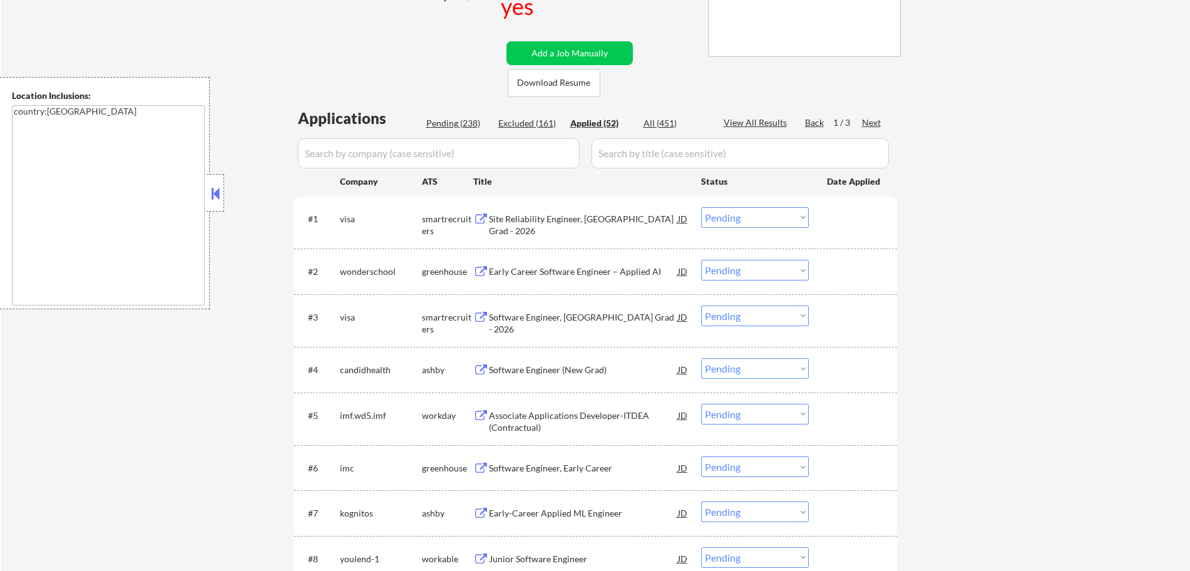
select select ""applied""
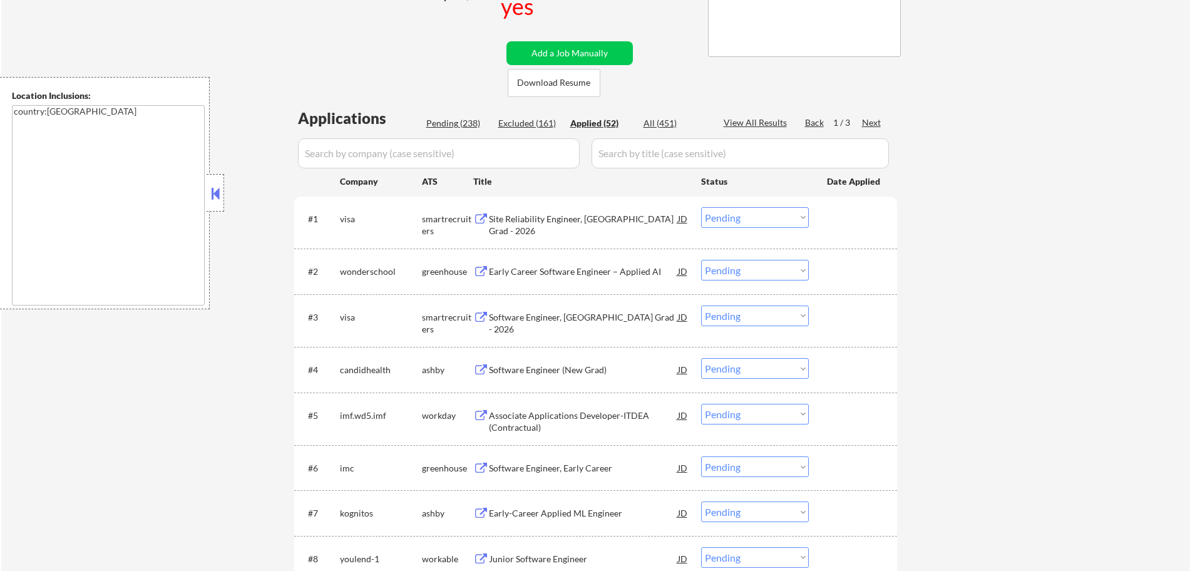
select select ""applied""
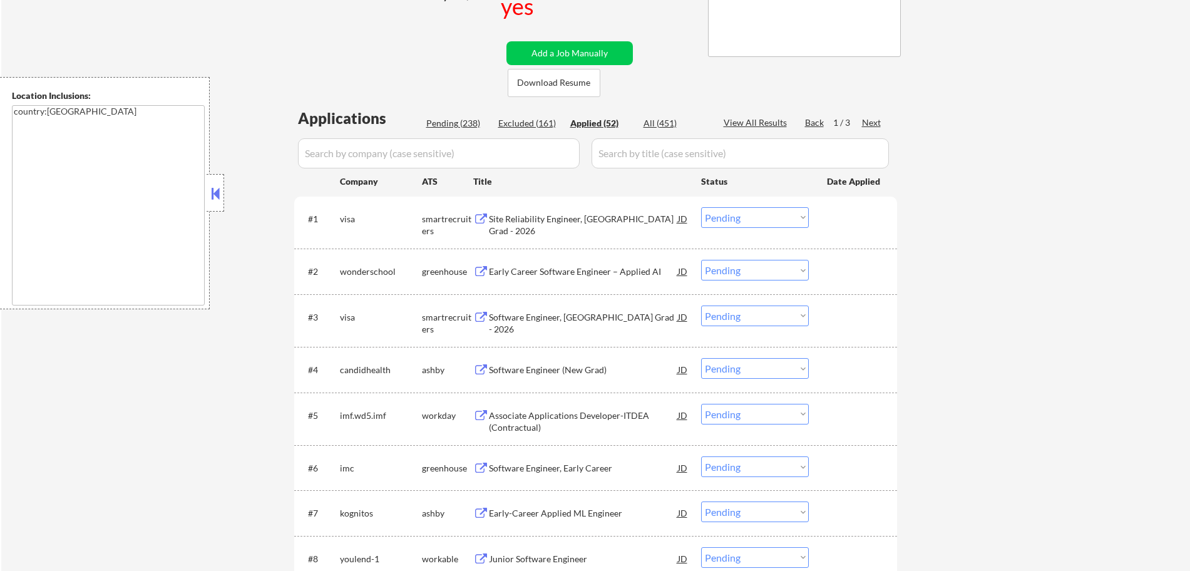
select select ""applied""
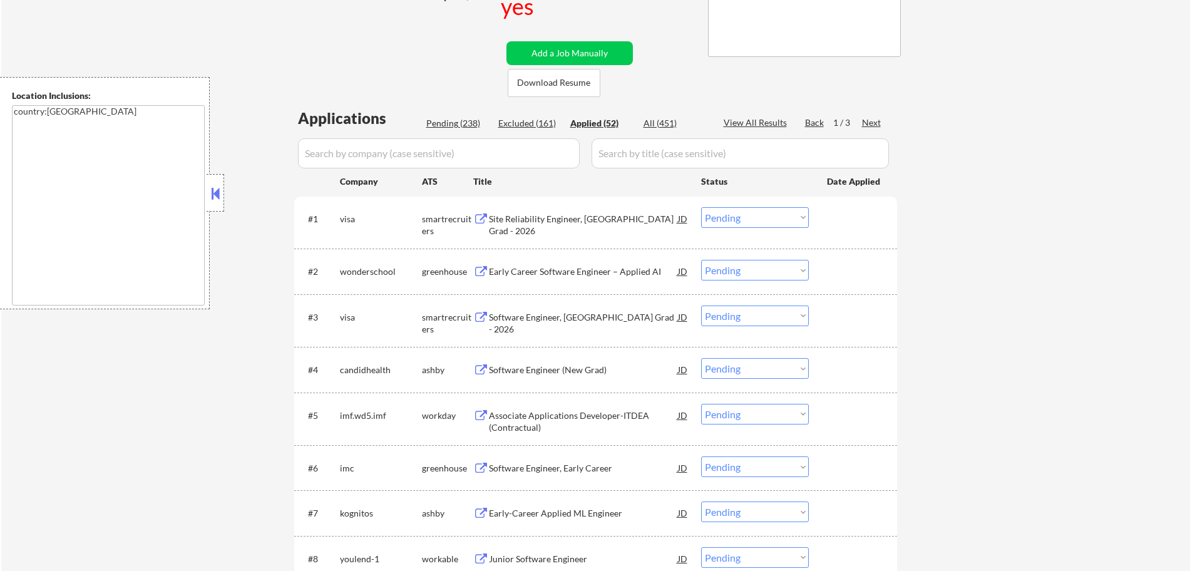
select select ""applied""
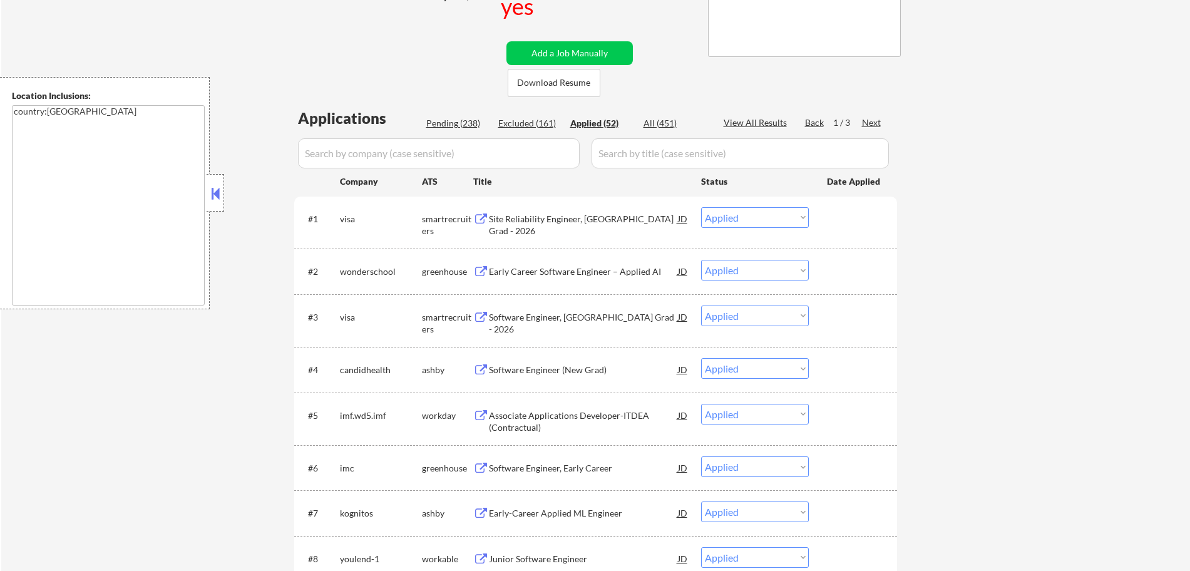
select select ""applied""
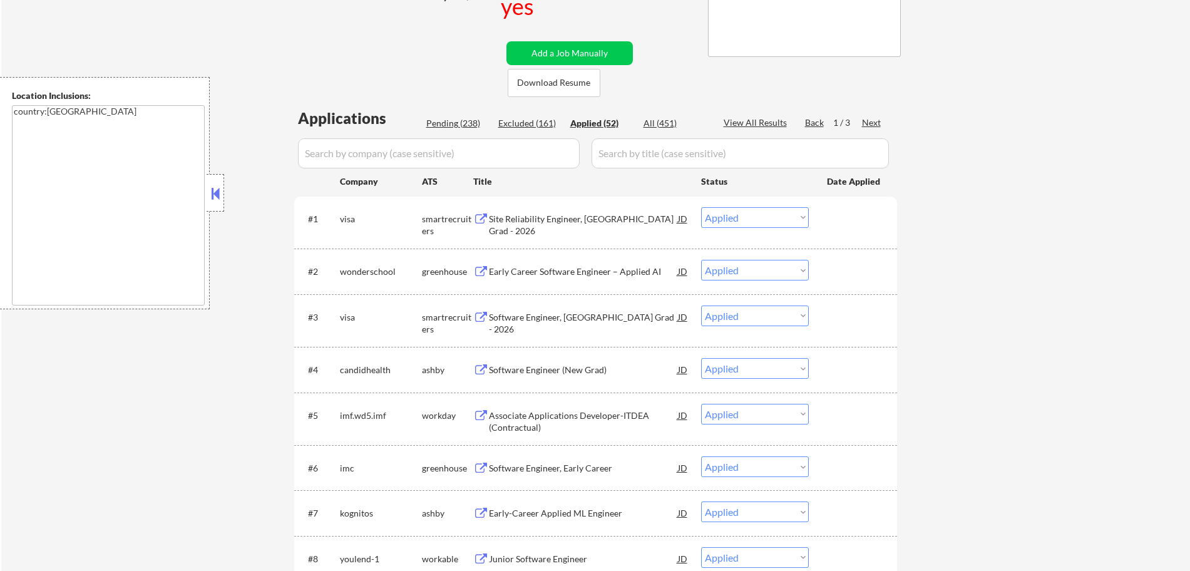
select select ""applied""
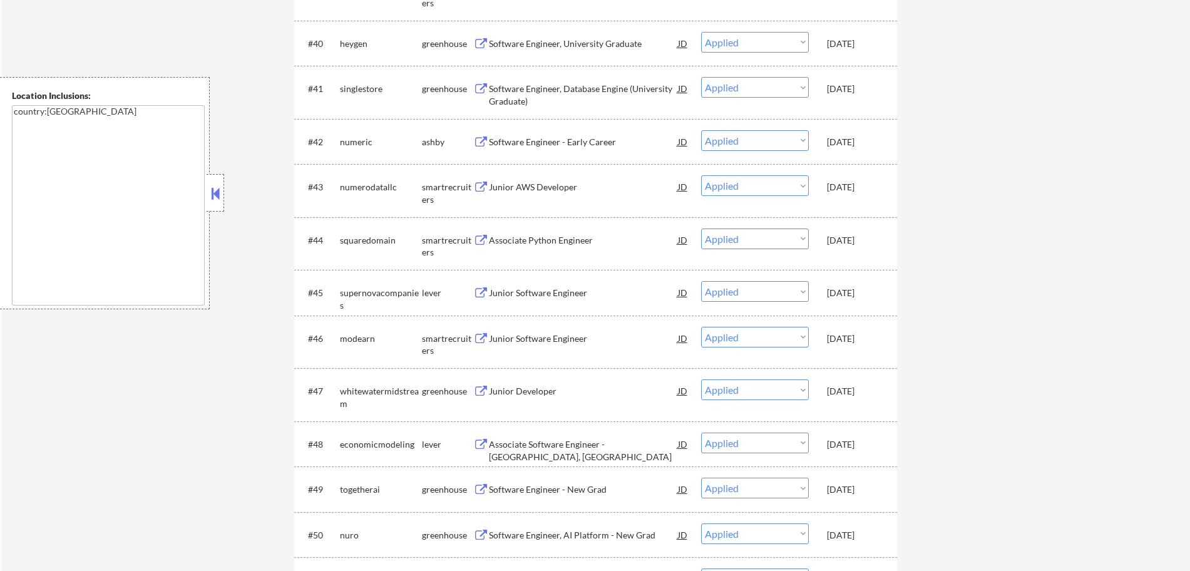
scroll to position [2689, 0]
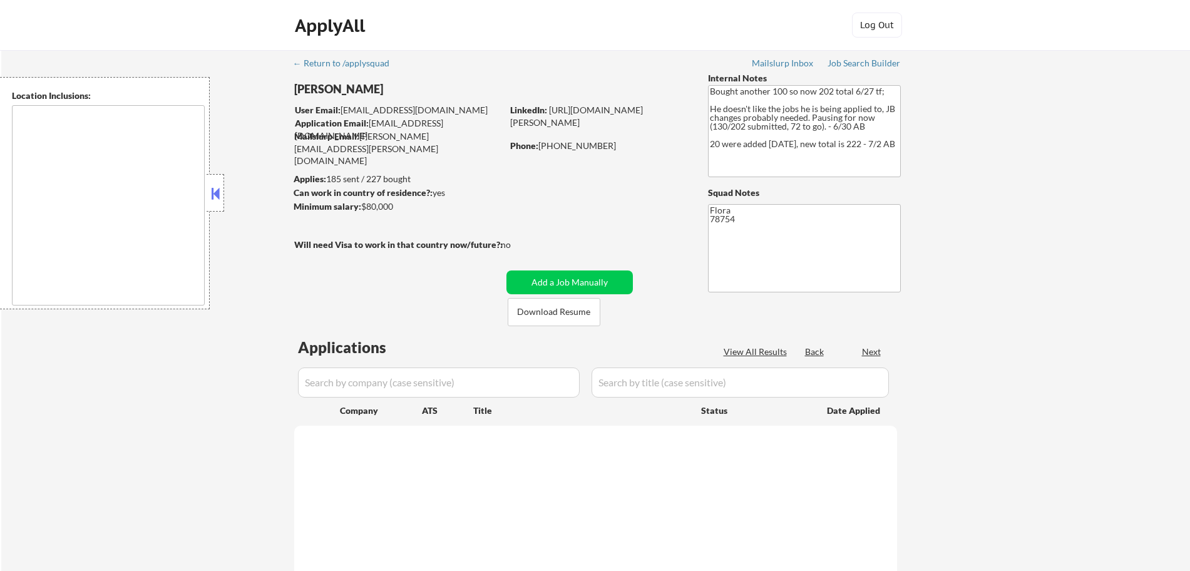
type textarea "[GEOGRAPHIC_DATA], [GEOGRAPHIC_DATA] [GEOGRAPHIC_DATA], [GEOGRAPHIC_DATA] [GEOG…"
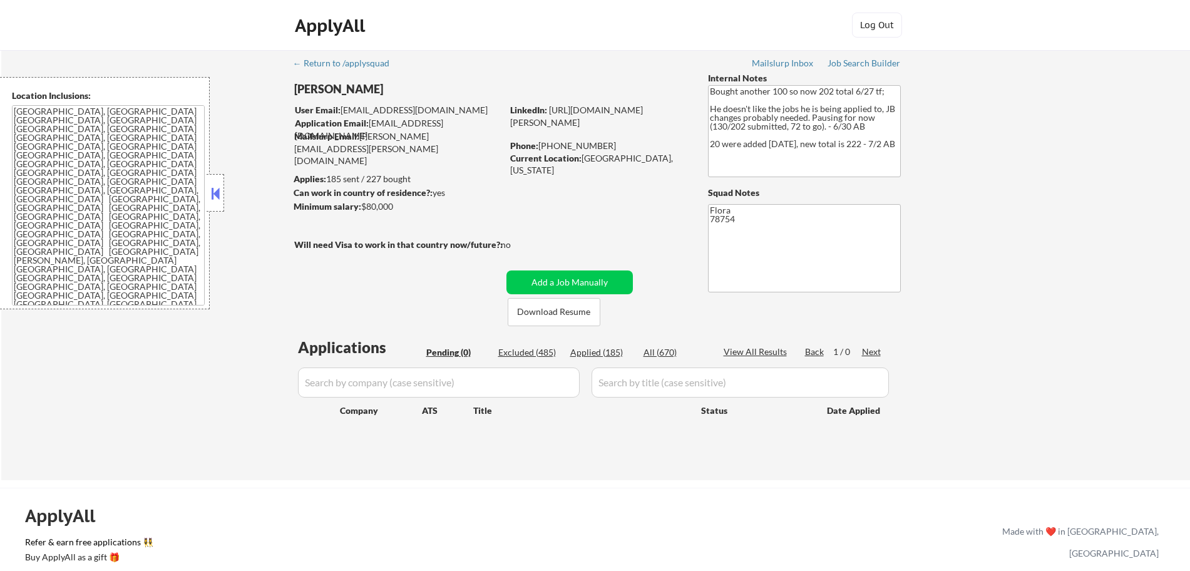
click at [611, 354] on div "Applied (185)" at bounding box center [601, 352] width 63 height 13
select select ""applied""
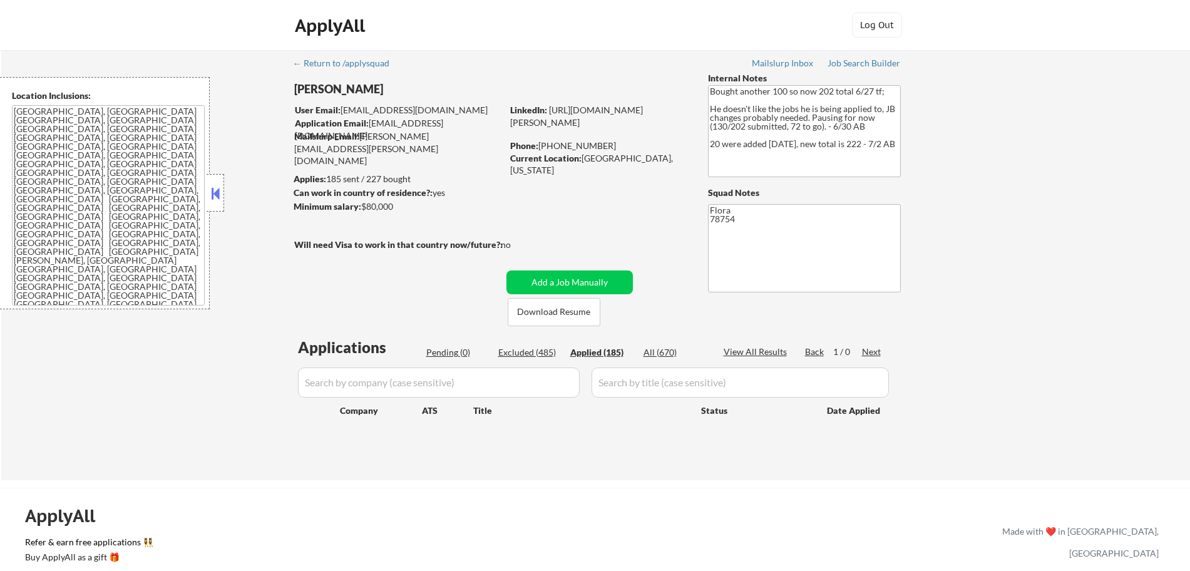
select select ""applied""
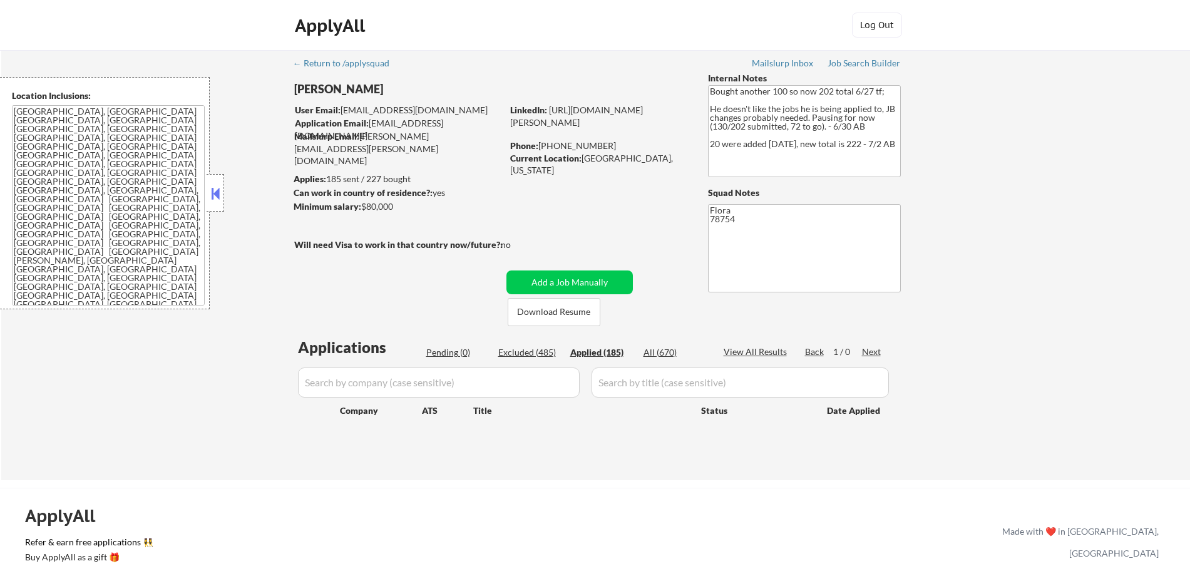
select select ""applied""
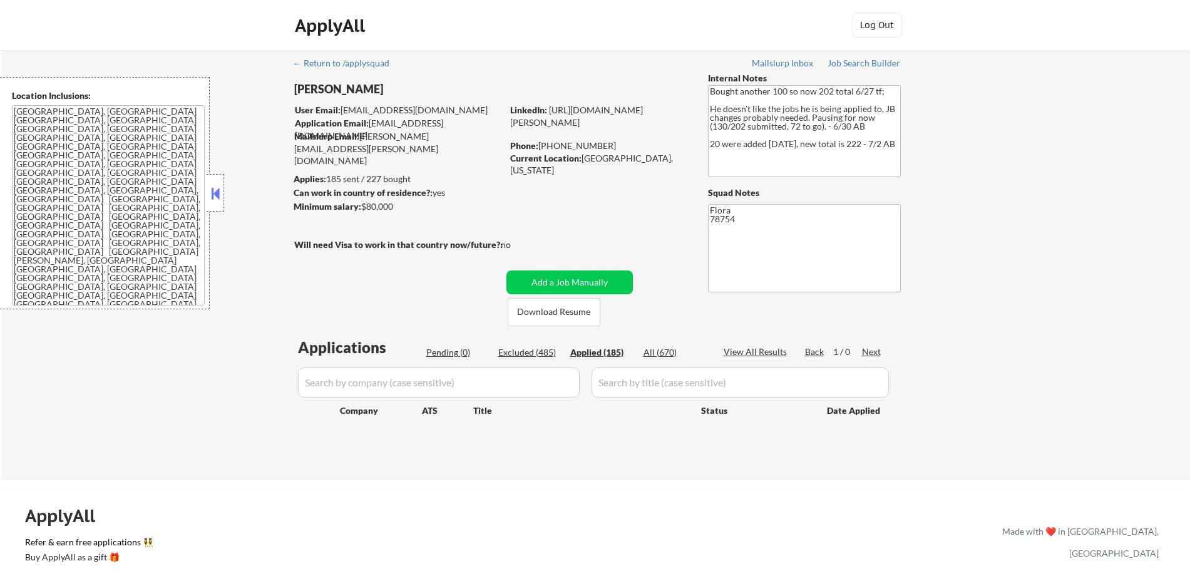
select select ""applied""
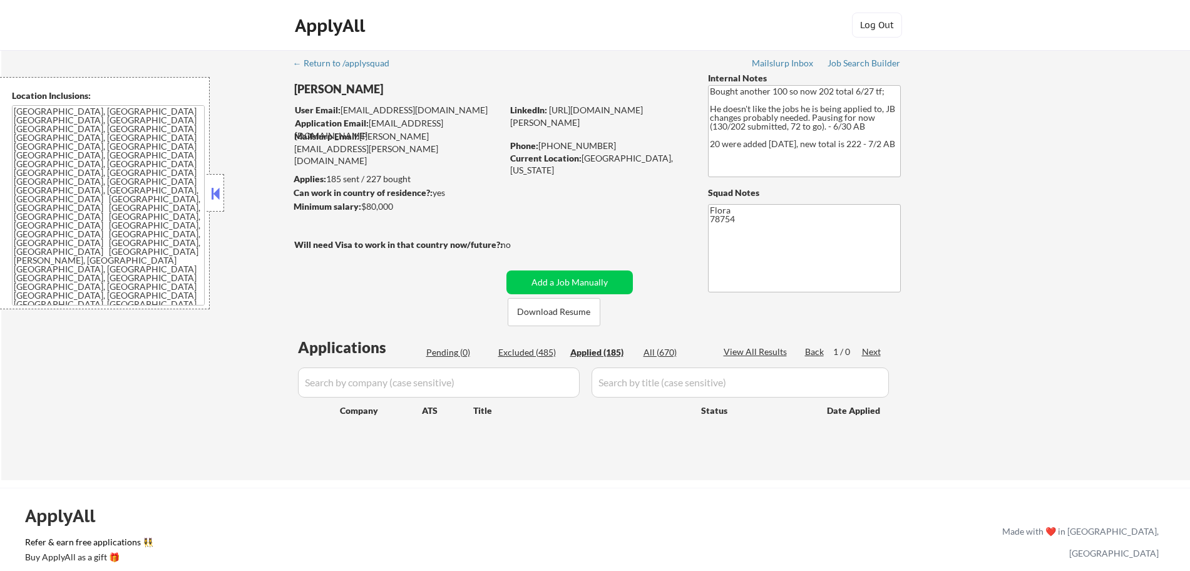
select select ""applied""
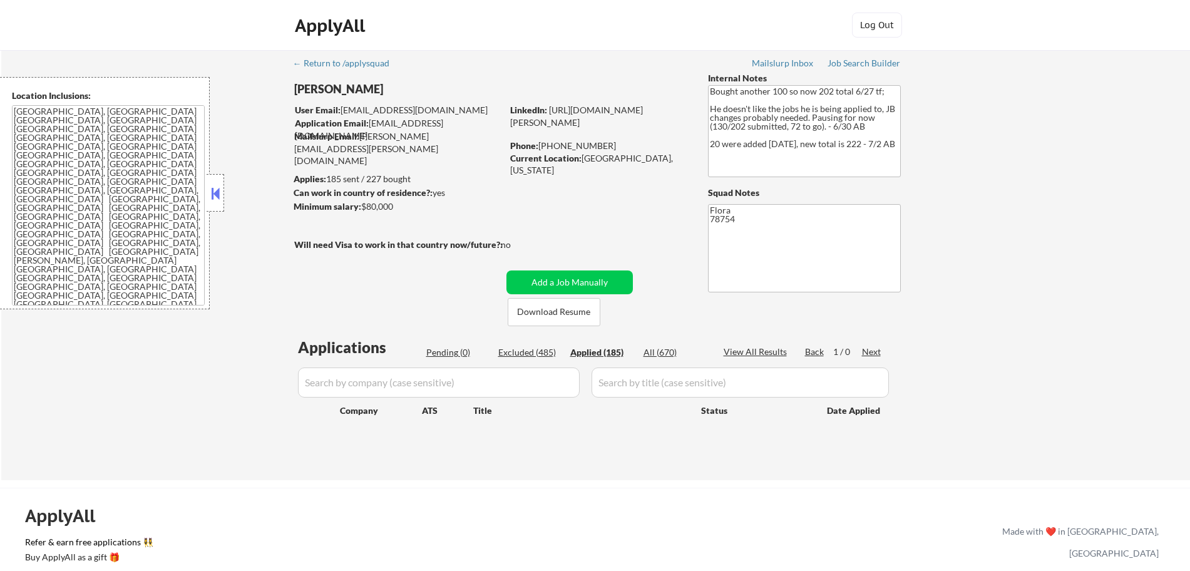
select select ""applied""
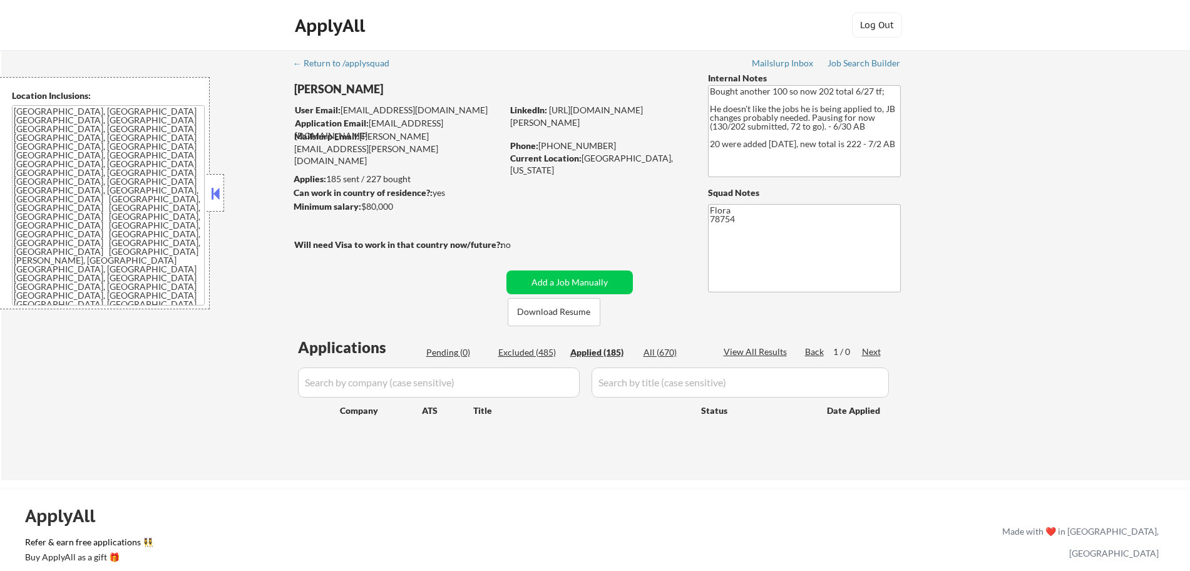
select select ""applied""
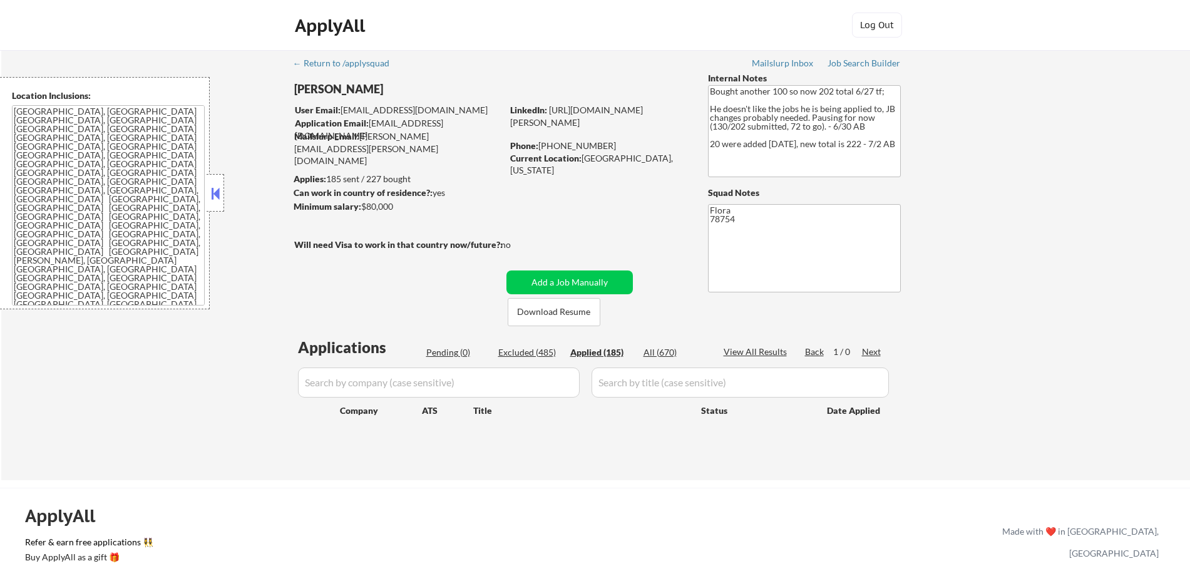
select select ""applied""
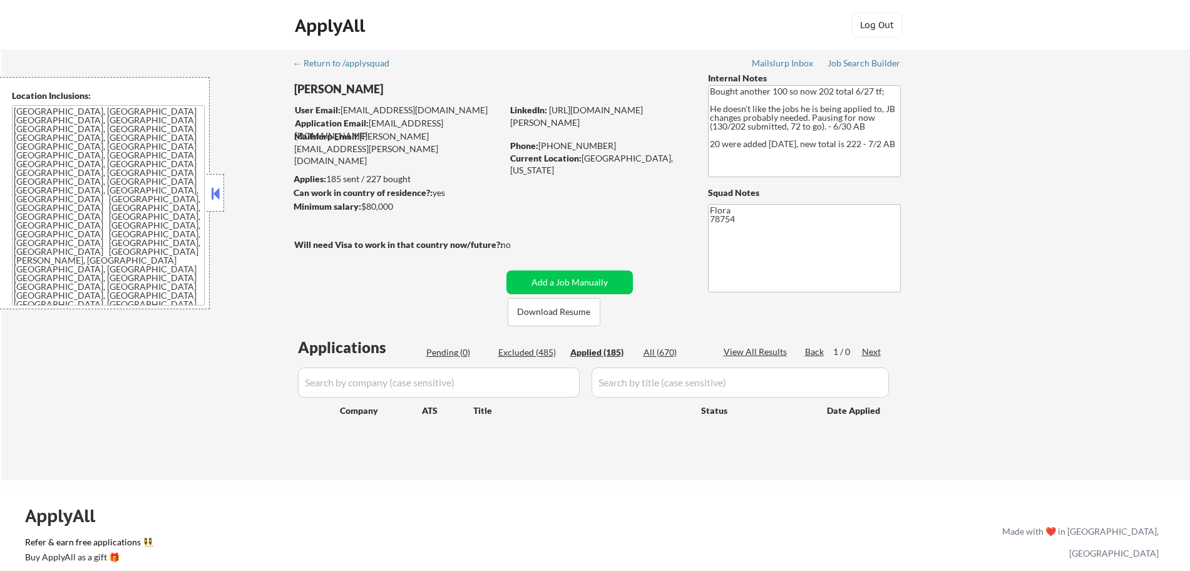
select select ""applied""
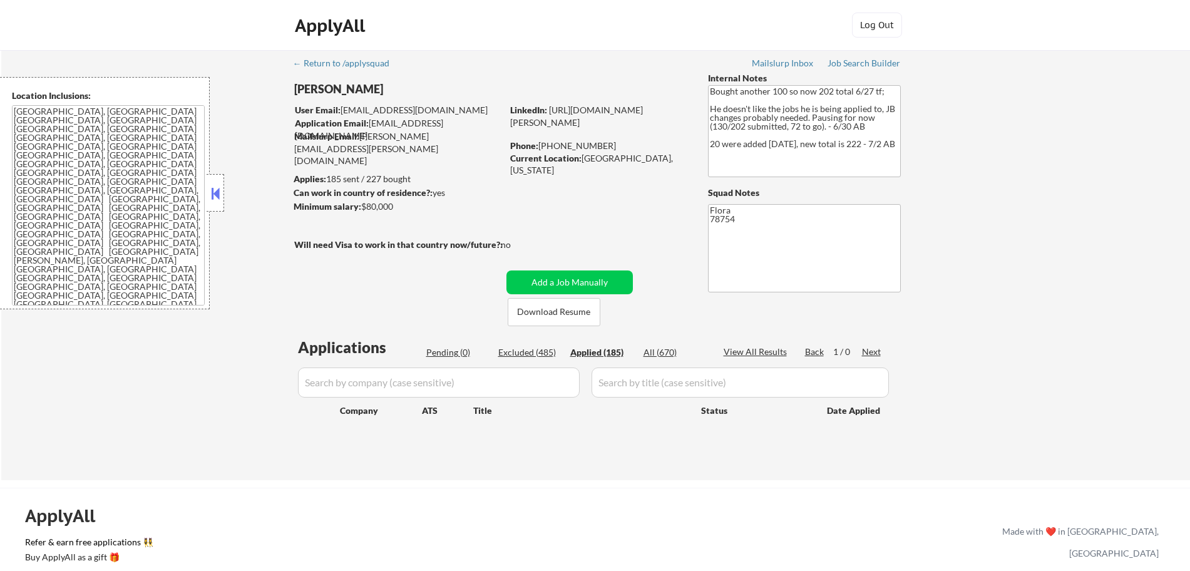
select select ""applied""
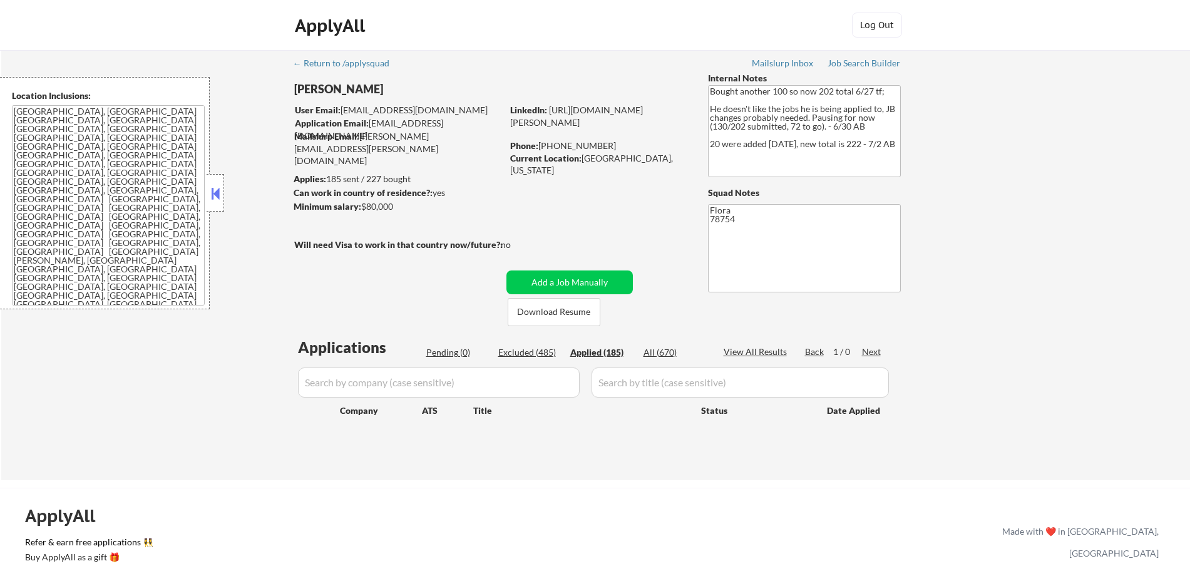
select select ""applied""
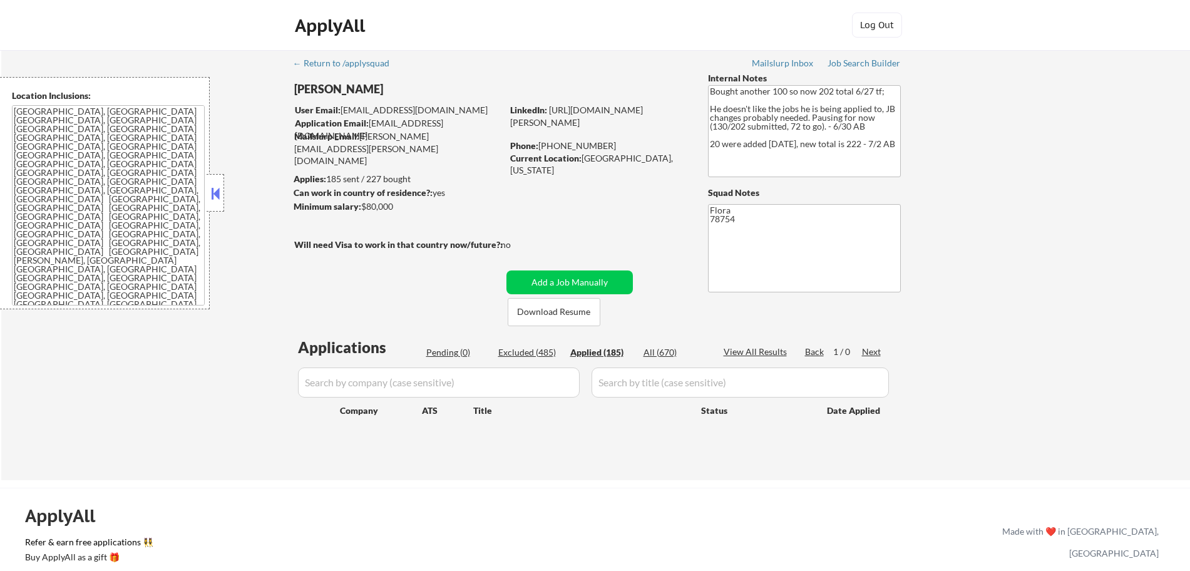
select select ""applied""
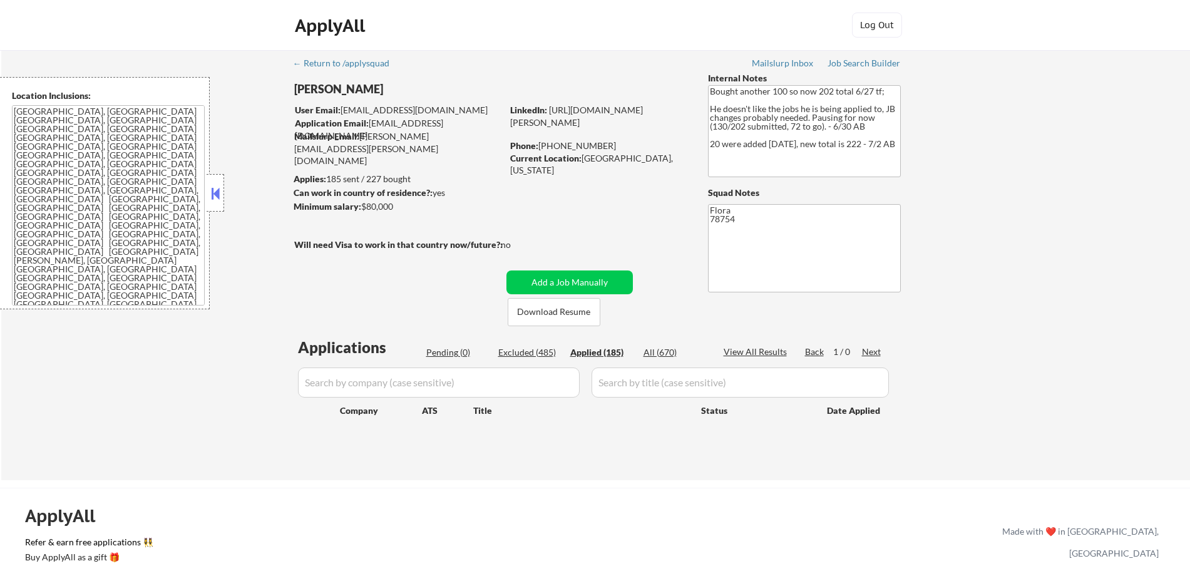
select select ""applied""
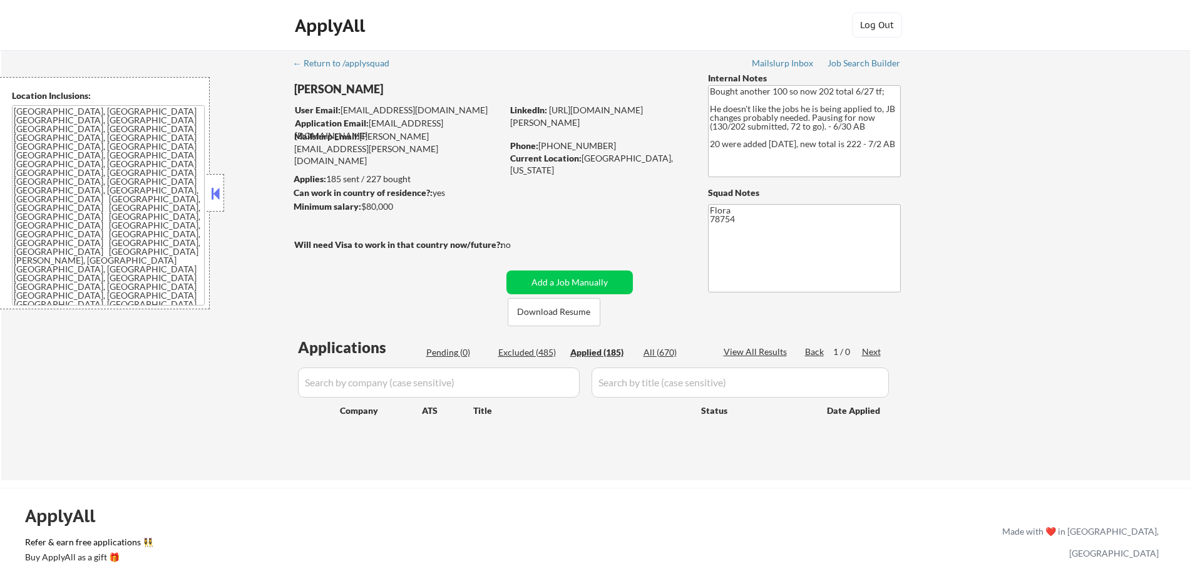
select select ""applied""
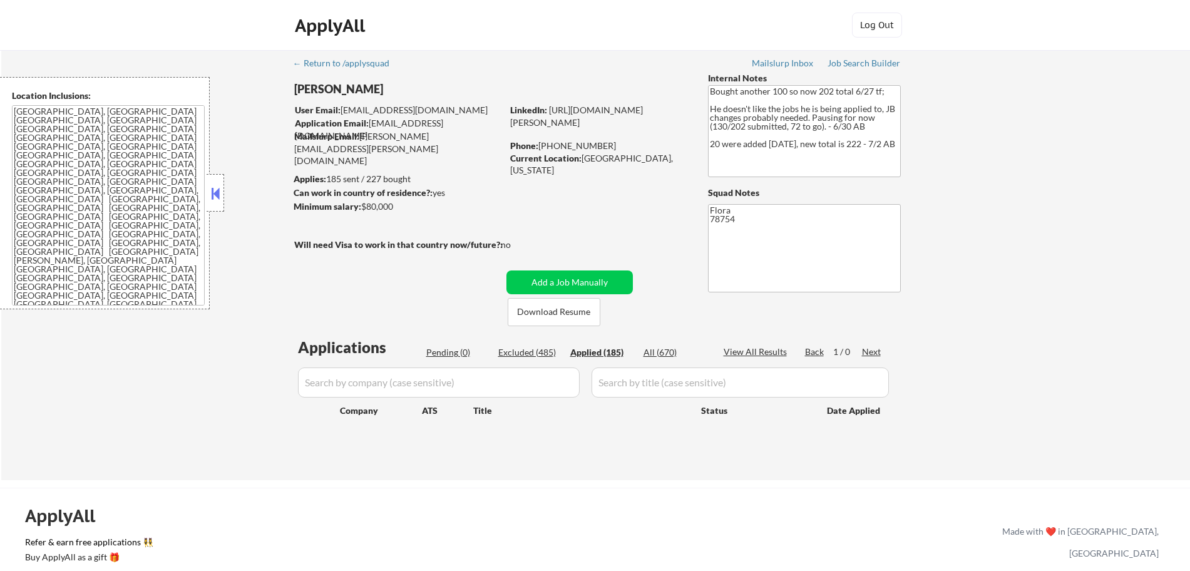
select select ""applied""
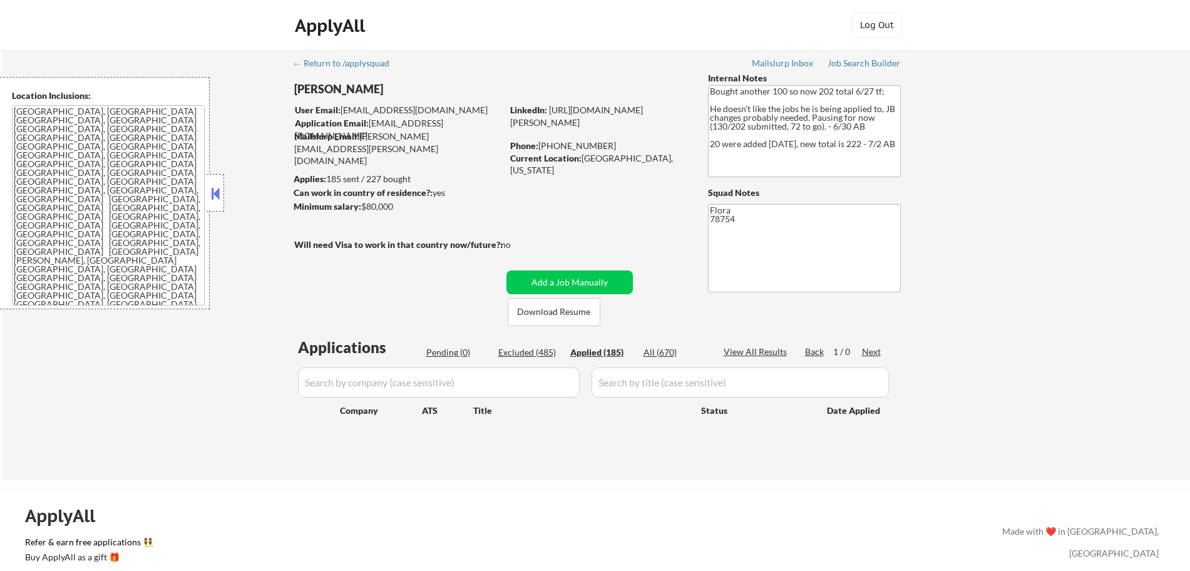
select select ""applied""
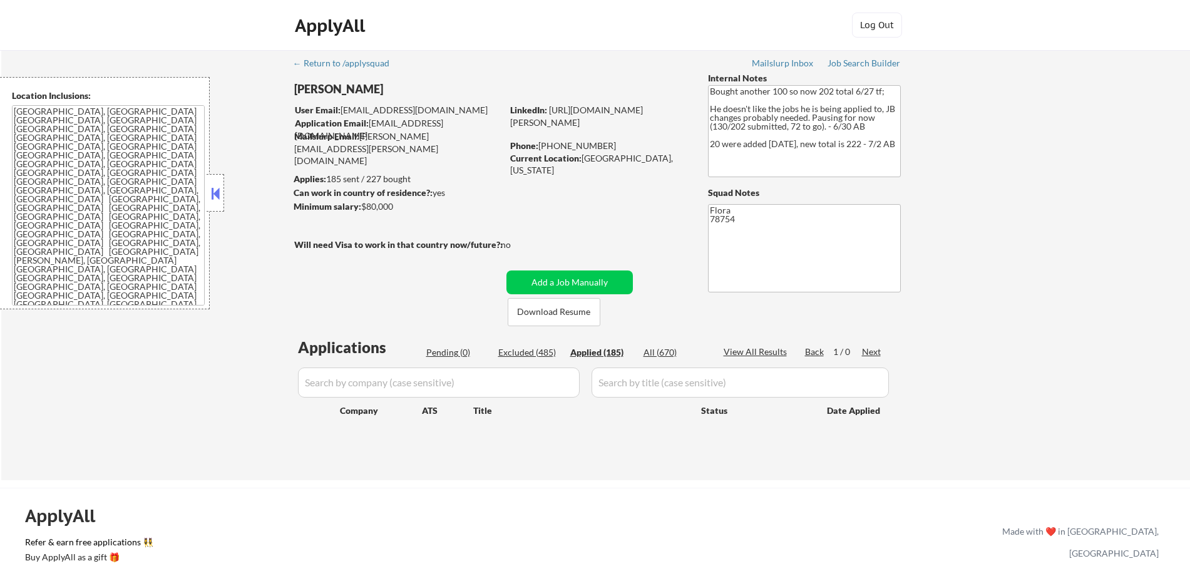
select select ""applied""
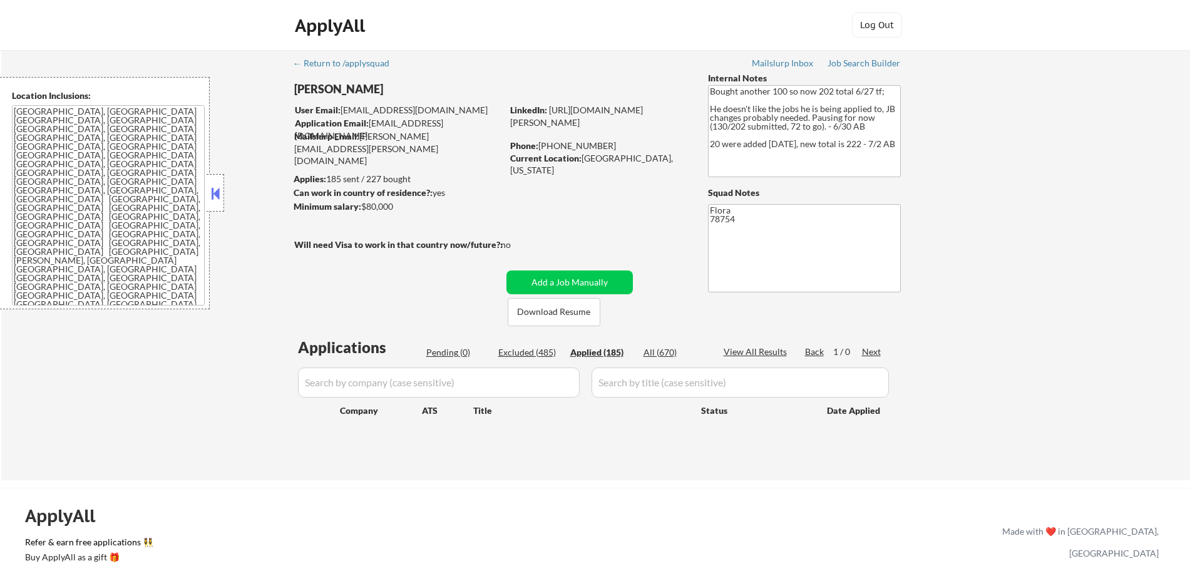
select select ""applied""
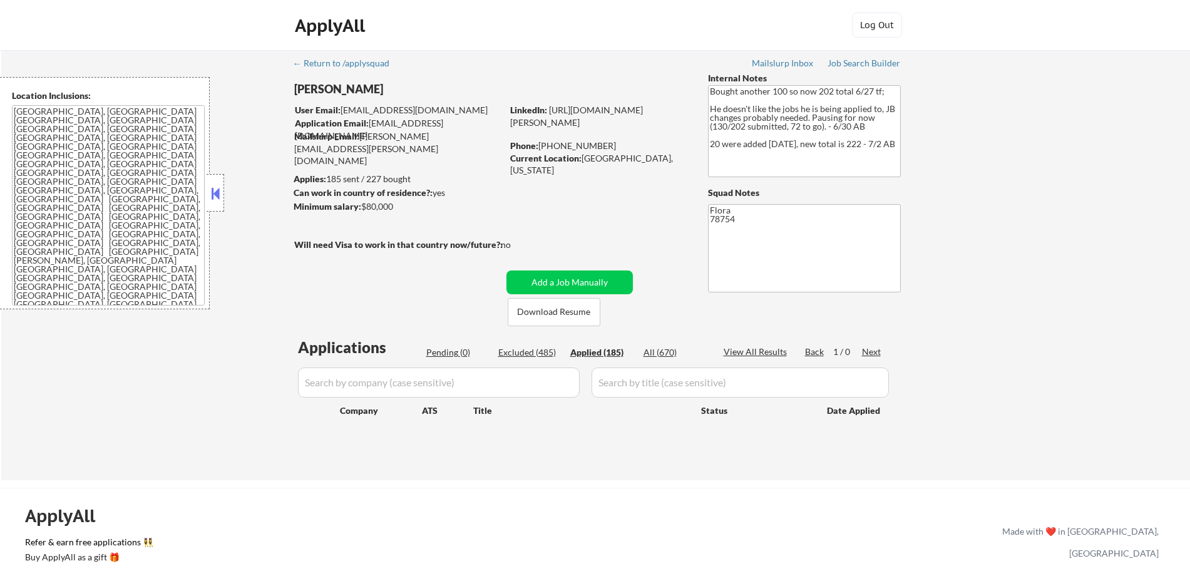
select select ""applied""
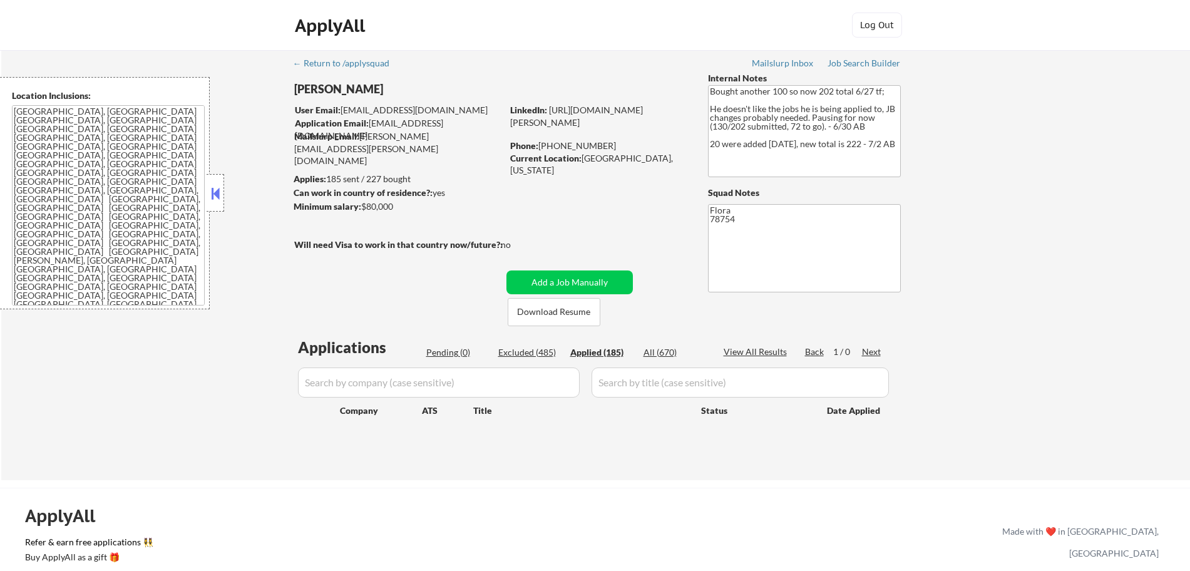
select select ""applied""
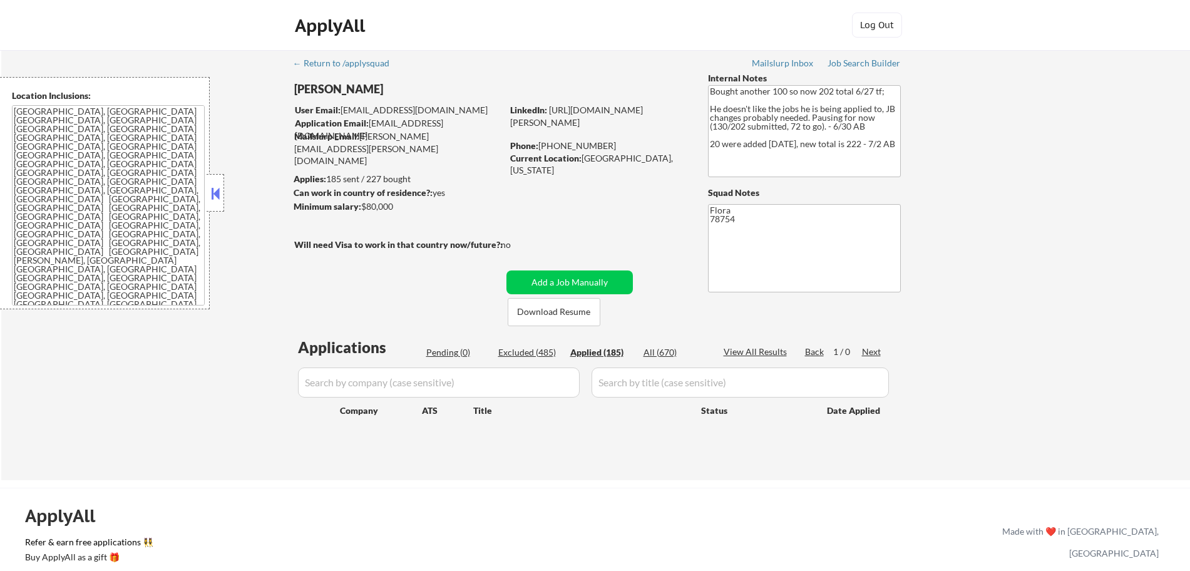
select select ""applied""
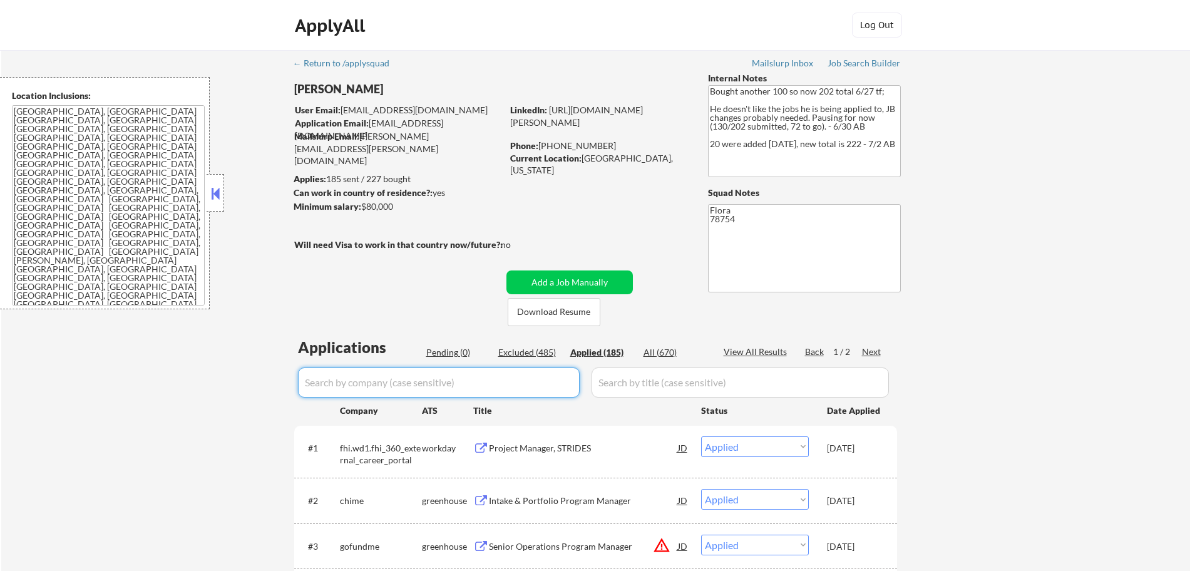
click at [493, 377] on input "input" at bounding box center [439, 382] width 282 height 30
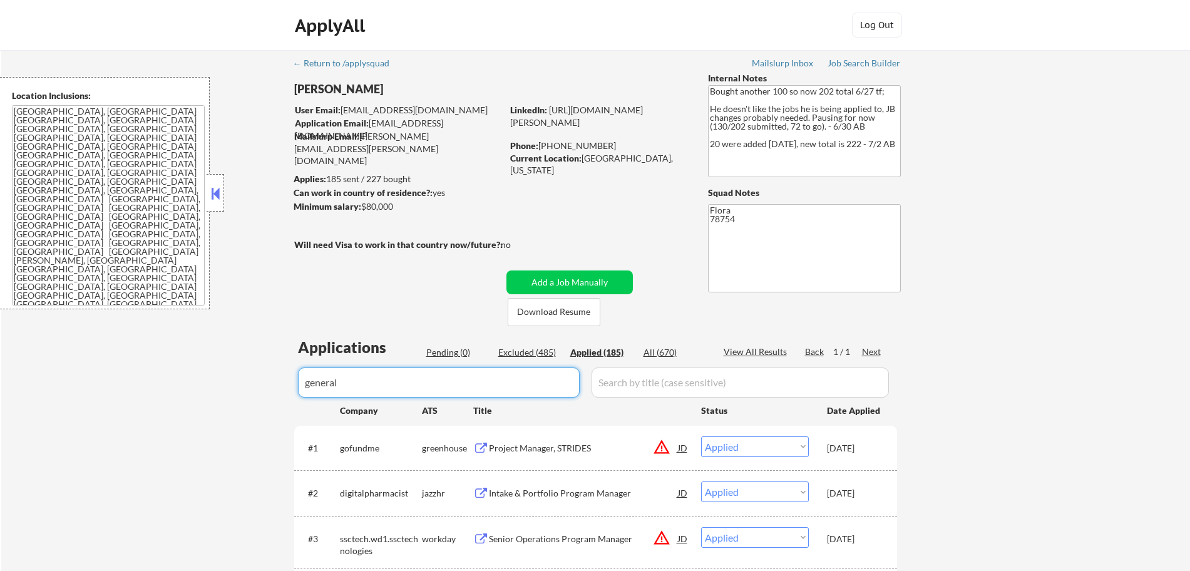
type input "general"
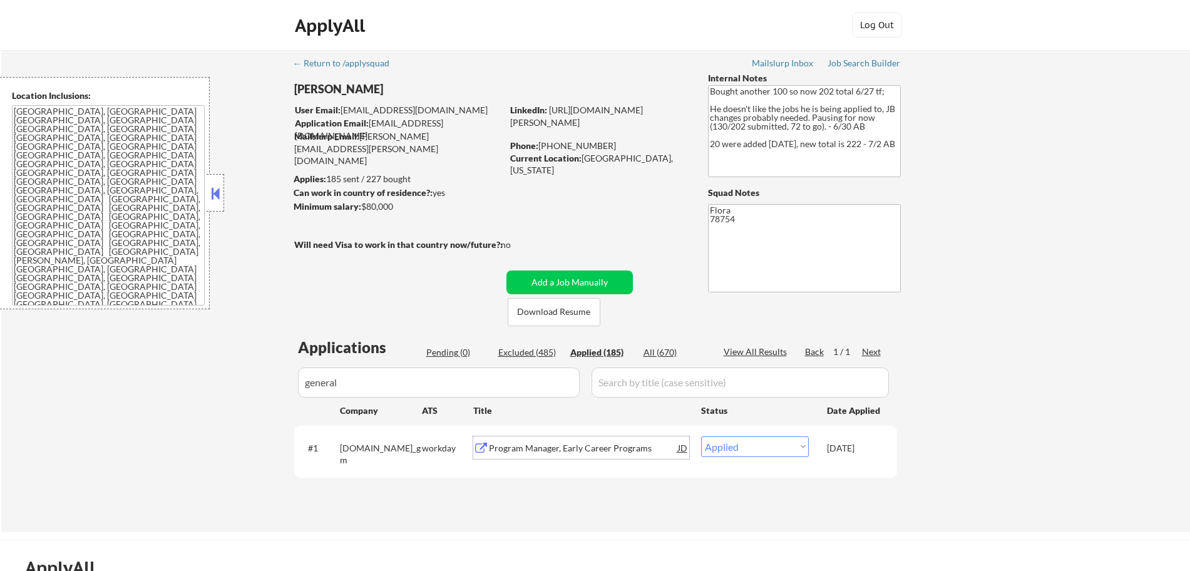
click at [618, 448] on div "Program Manager, Early Career Programs" at bounding box center [583, 448] width 189 height 13
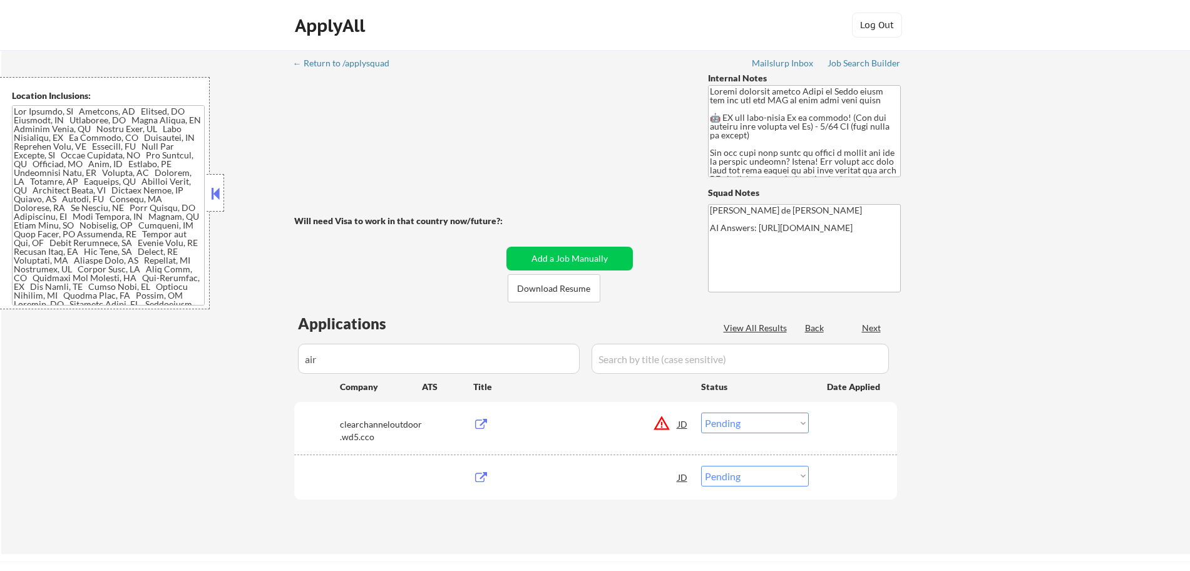
select select ""pending""
